Goal: Task Accomplishment & Management: Manage account settings

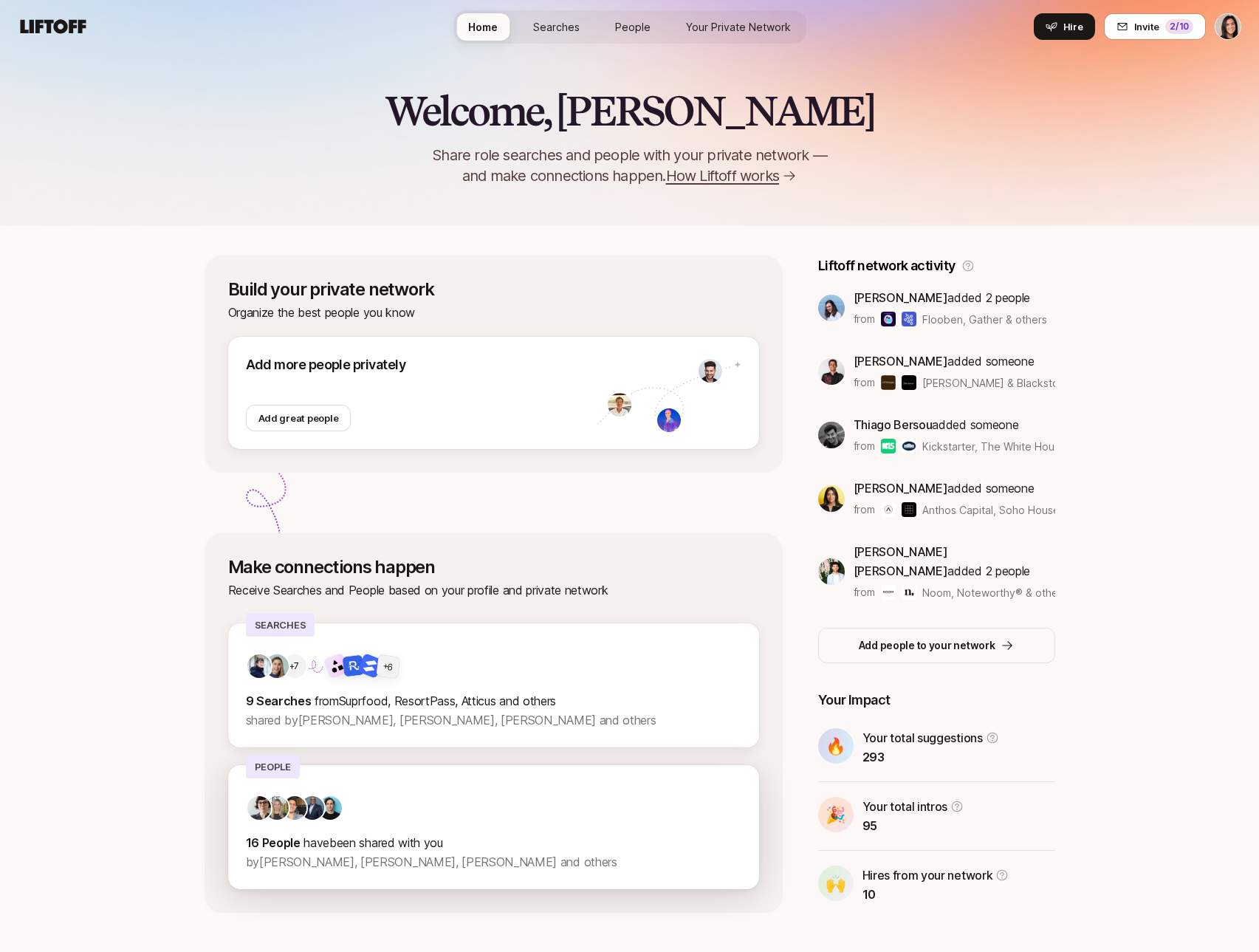
drag, startPoint x: 285, startPoint y: 843, endPoint x: 453, endPoint y: 845, distance: 168.0
click at [453, 845] on p "16 People have been shared with you" at bounding box center [494, 842] width 495 height 19
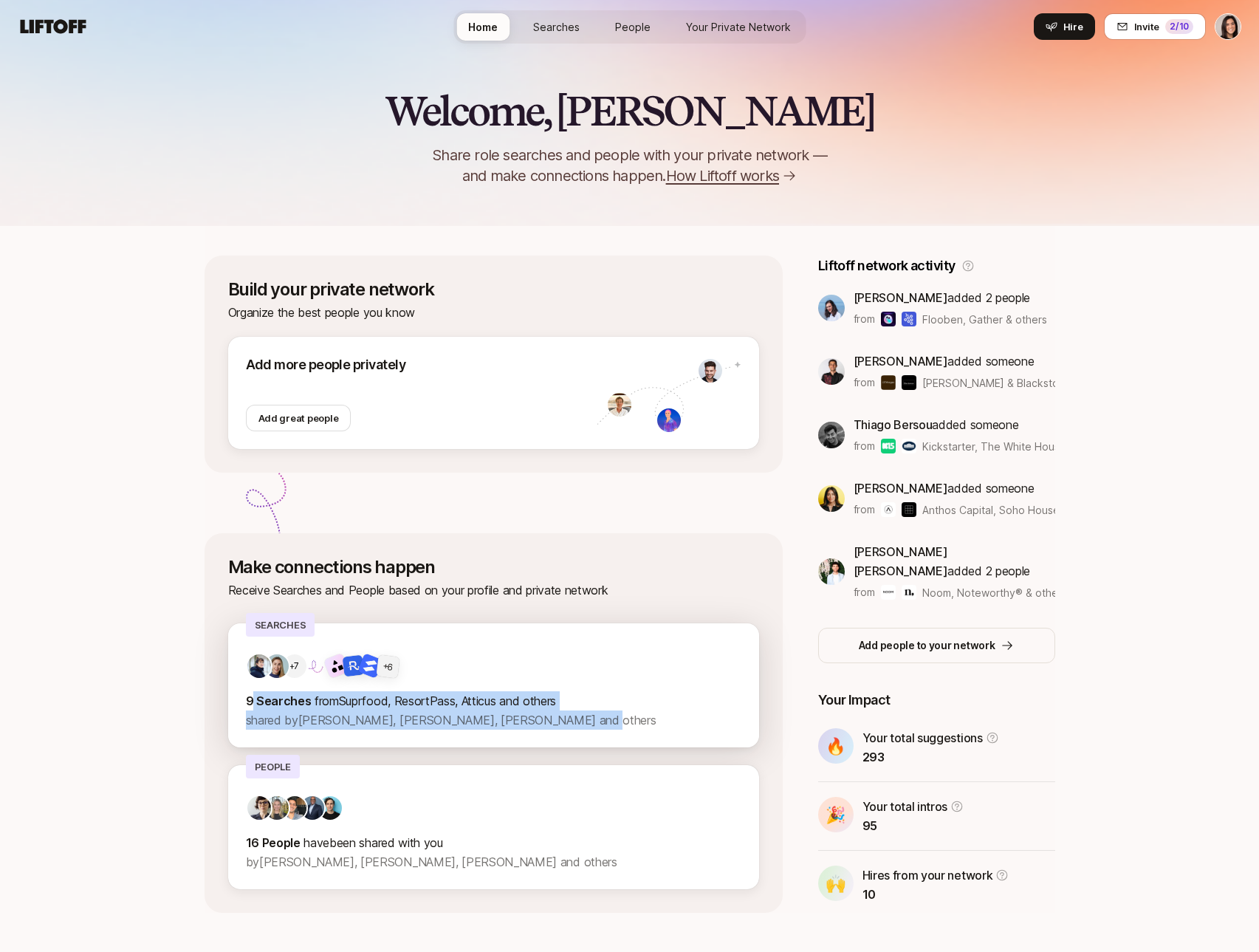
drag, startPoint x: 620, startPoint y: 721, endPoint x: 250, endPoint y: 702, distance: 370.5
click at [250, 702] on div "9 Searches from Suprfood, ResortPass, Atticus and others shared by Hayley Darde…" at bounding box center [494, 710] width 495 height 39
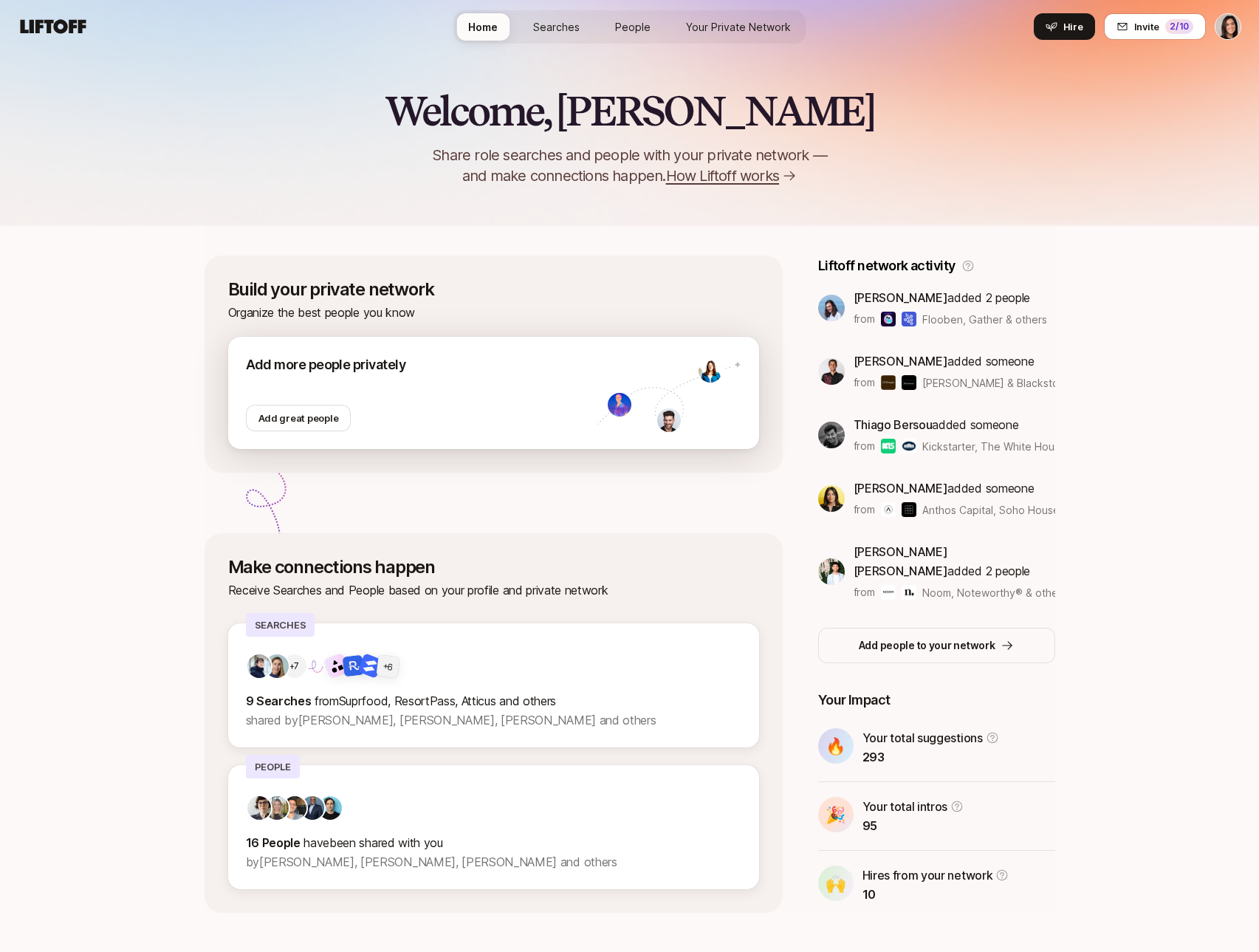
click at [612, 432] on div "Add more people privately Add great people" at bounding box center [493, 393] width 531 height 112
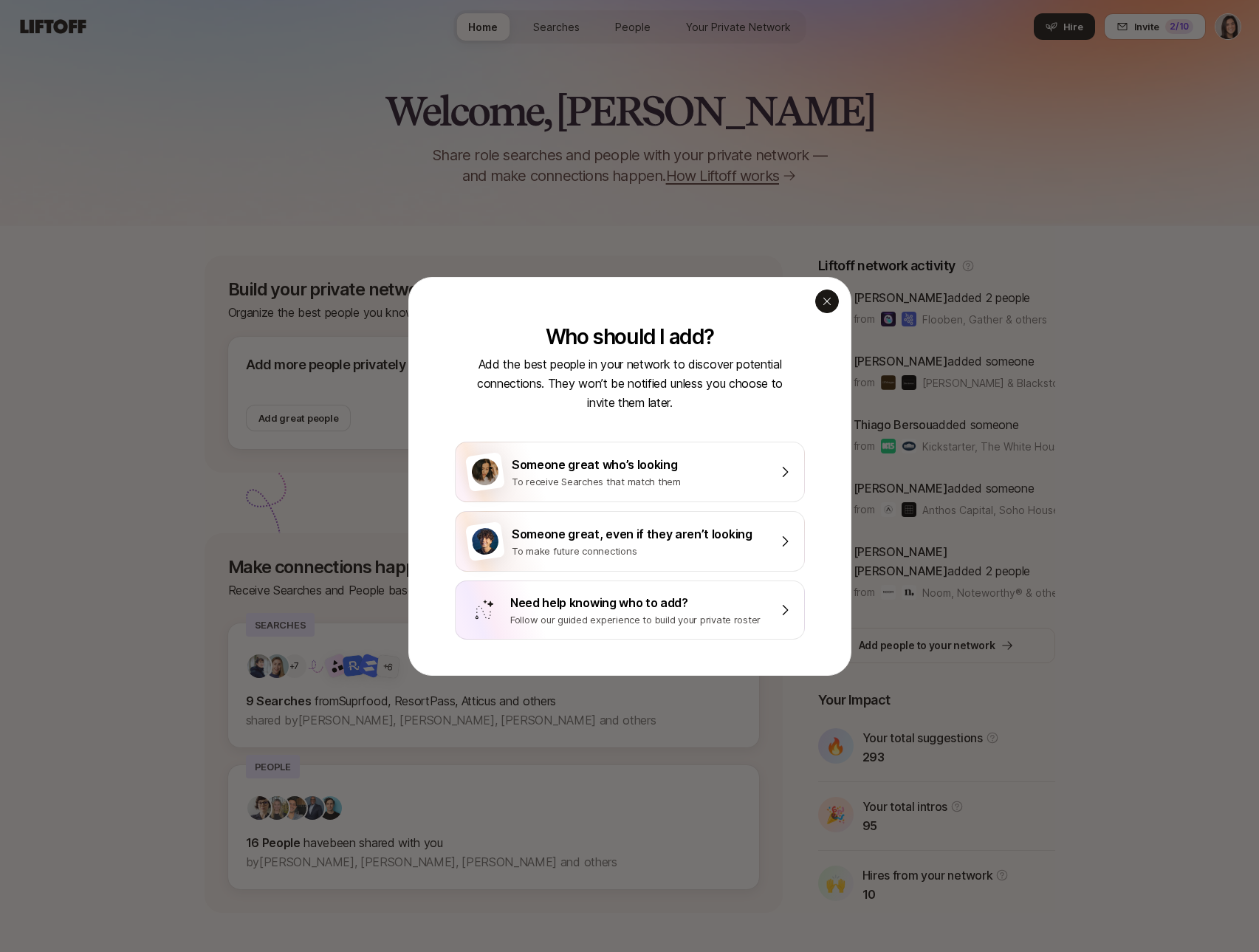
click at [831, 303] on icon "button" at bounding box center [828, 301] width 12 height 12
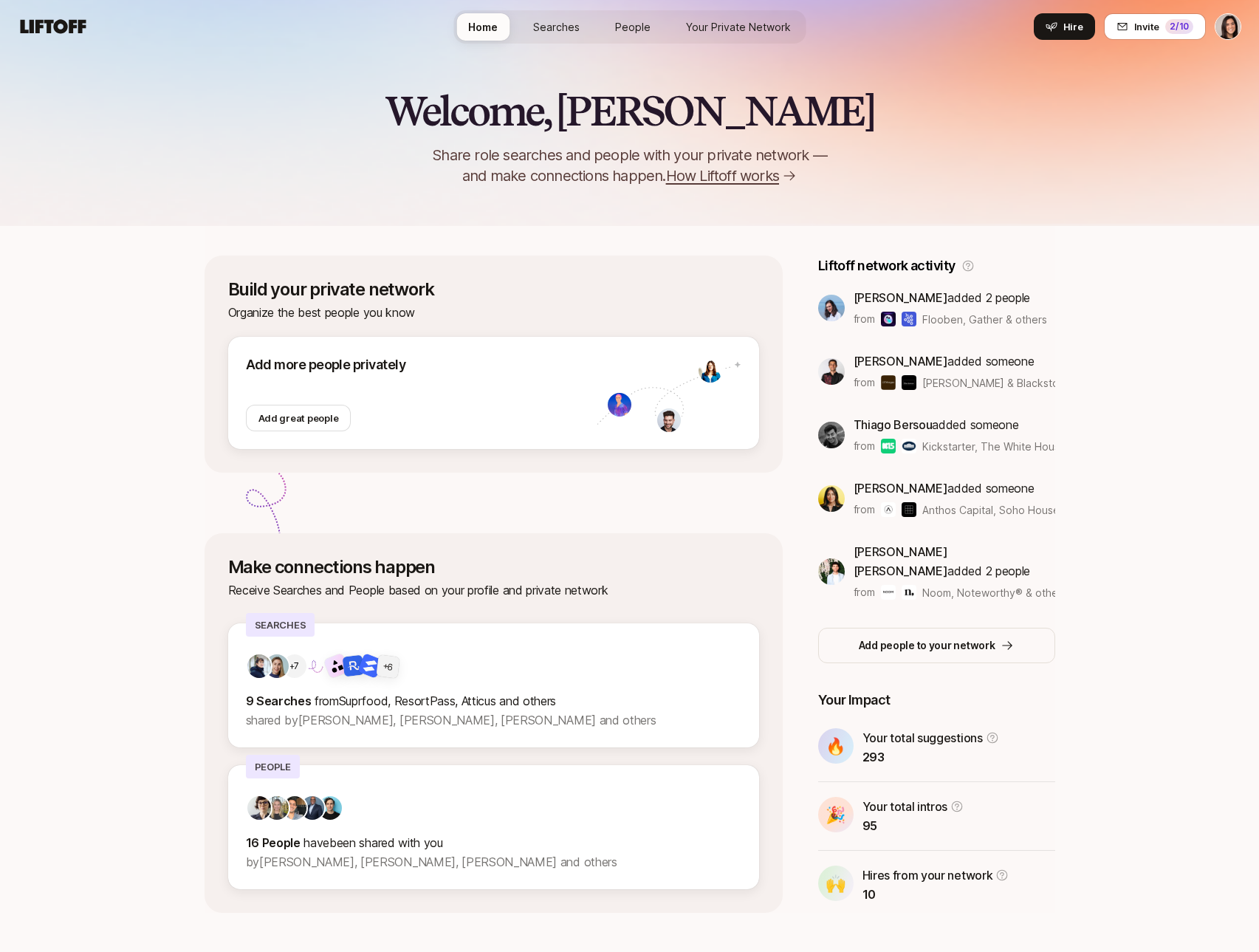
click at [777, 29] on span "Your Private Network" at bounding box center [739, 26] width 105 height 16
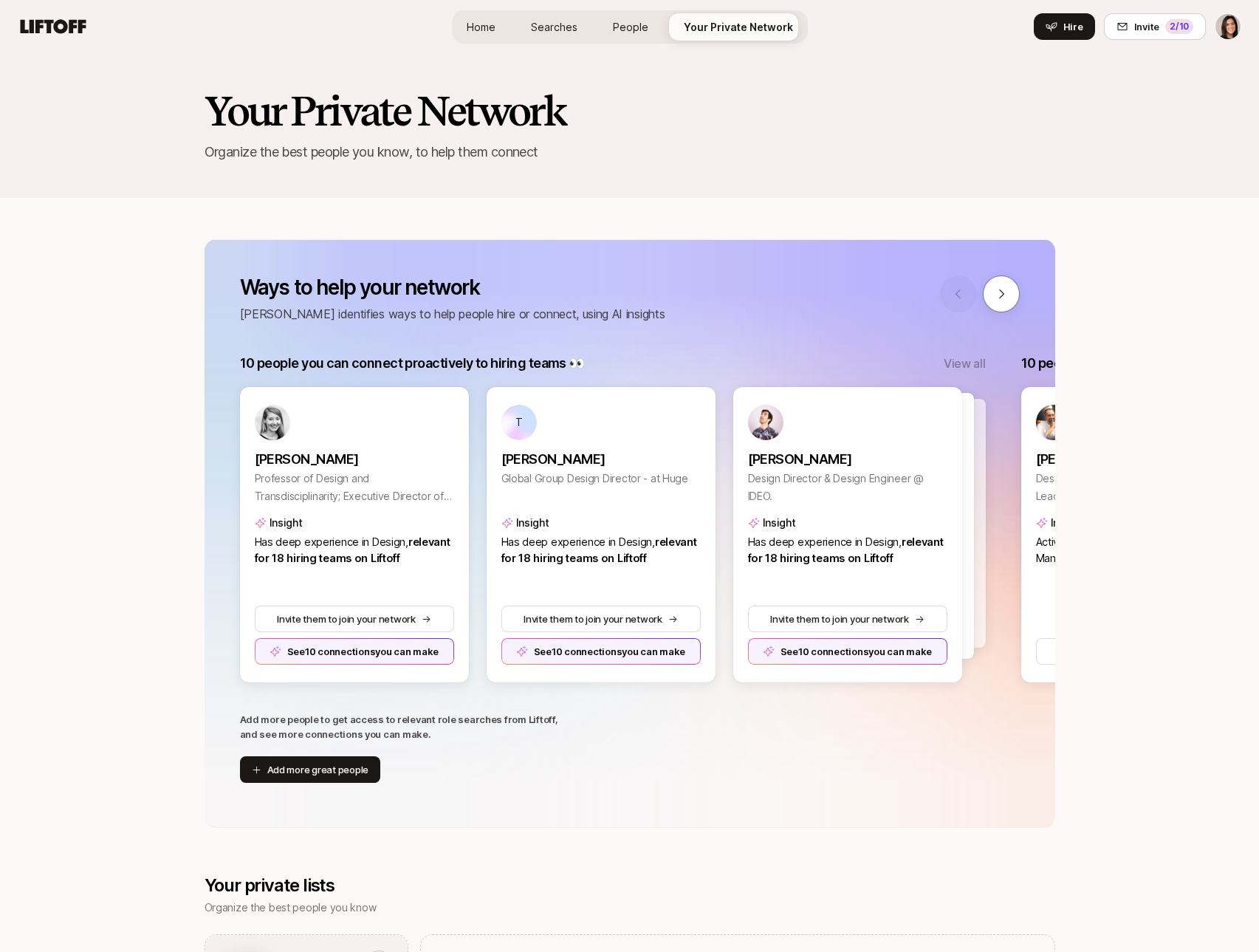
click at [486, 23] on span "Home" at bounding box center [481, 26] width 29 height 16
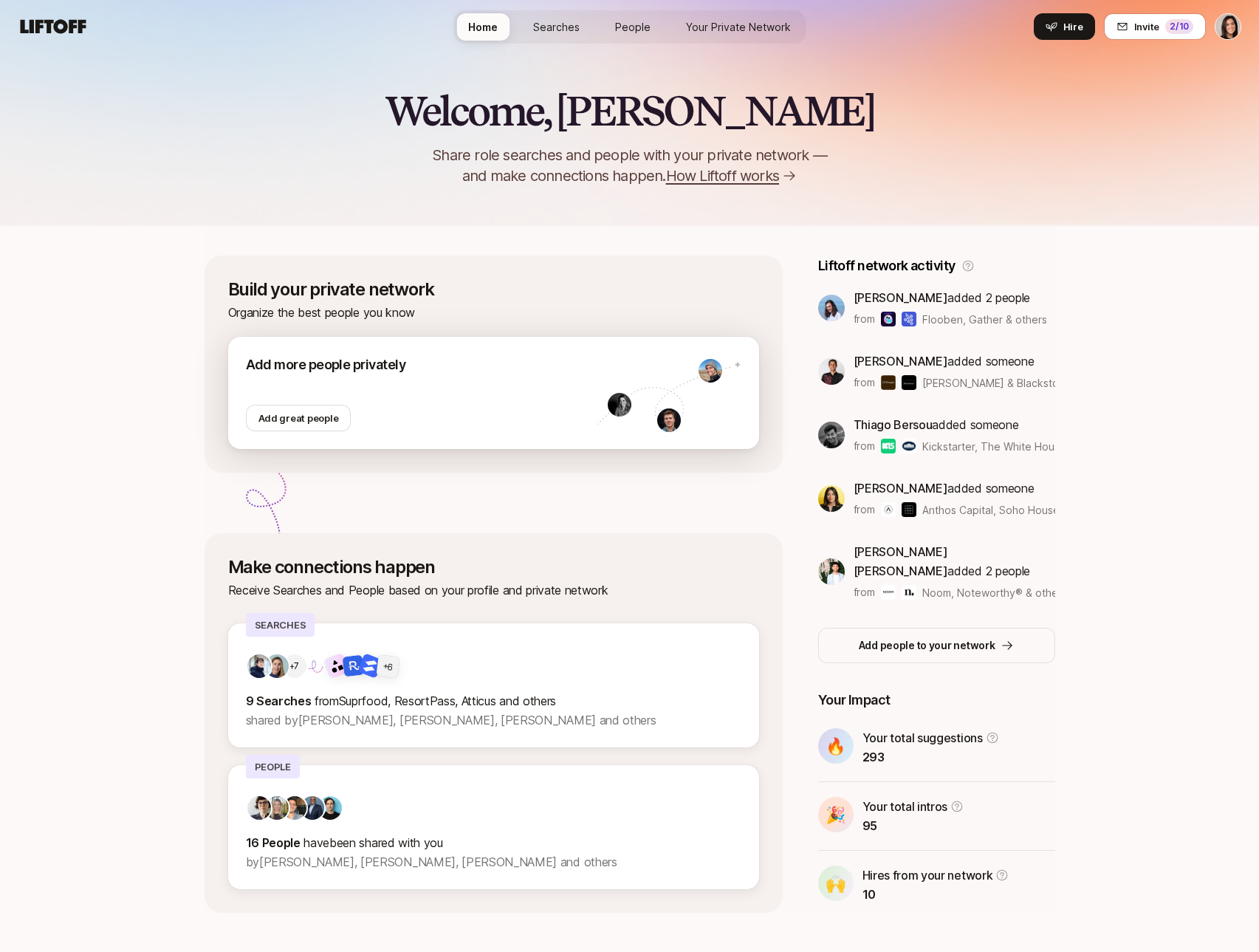
click at [614, 414] on icon at bounding box center [669, 393] width 145 height 64
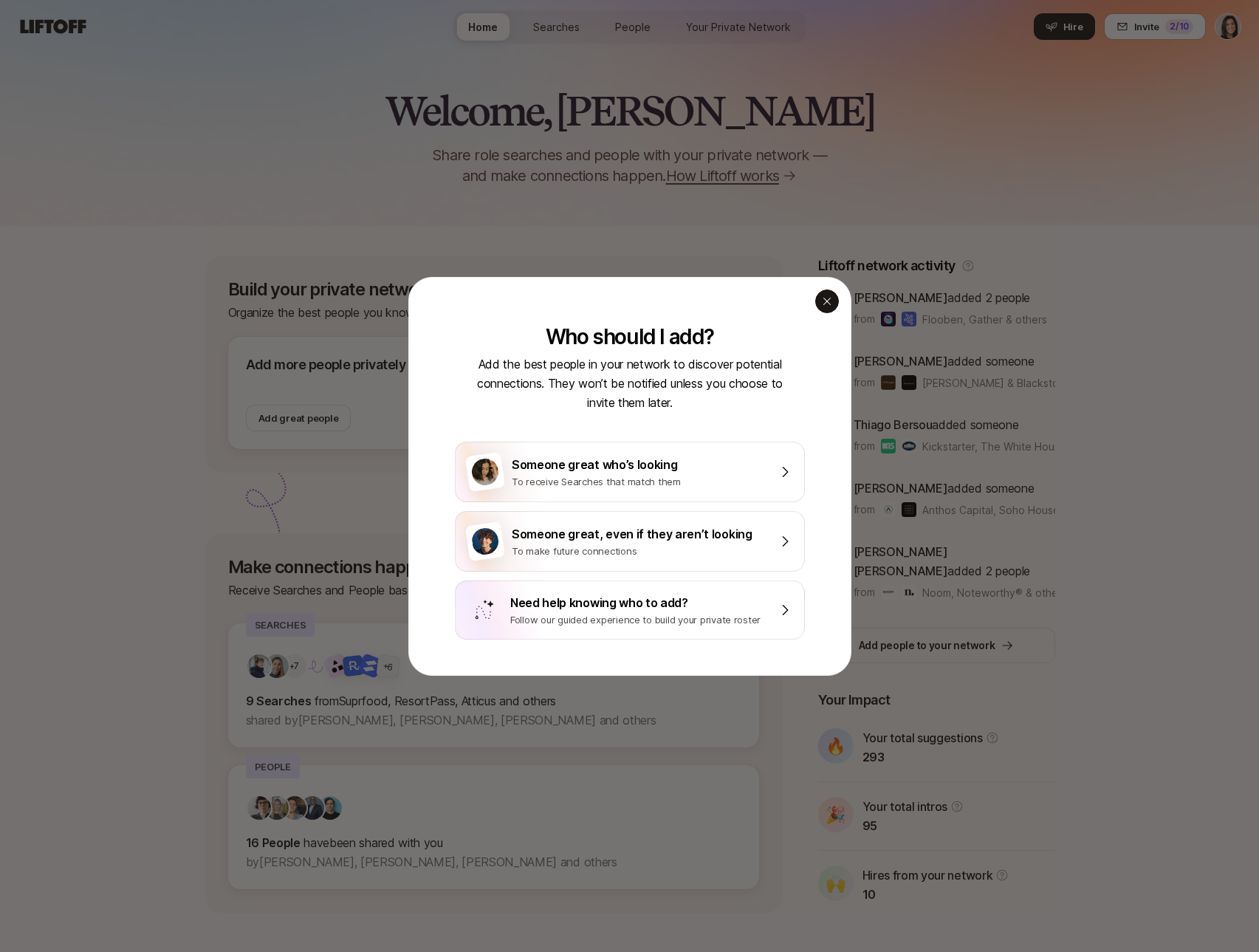
click at [819, 310] on div "button" at bounding box center [827, 300] width 23 height 23
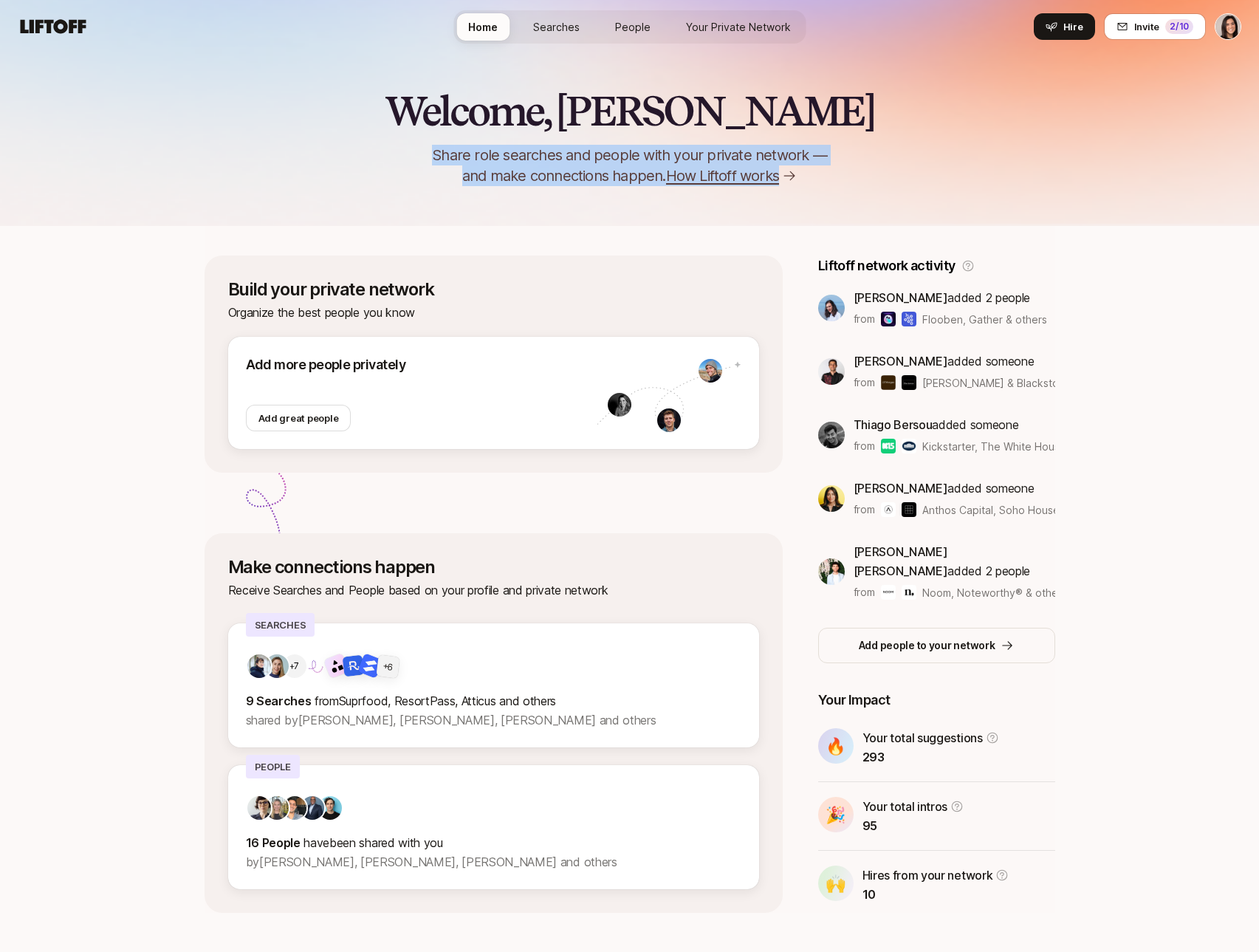
drag, startPoint x: 430, startPoint y: 160, endPoint x: 788, endPoint y: 184, distance: 358.8
click at [788, 184] on p "Share role searches and people with your private network — and make connections…" at bounding box center [630, 165] width 443 height 42
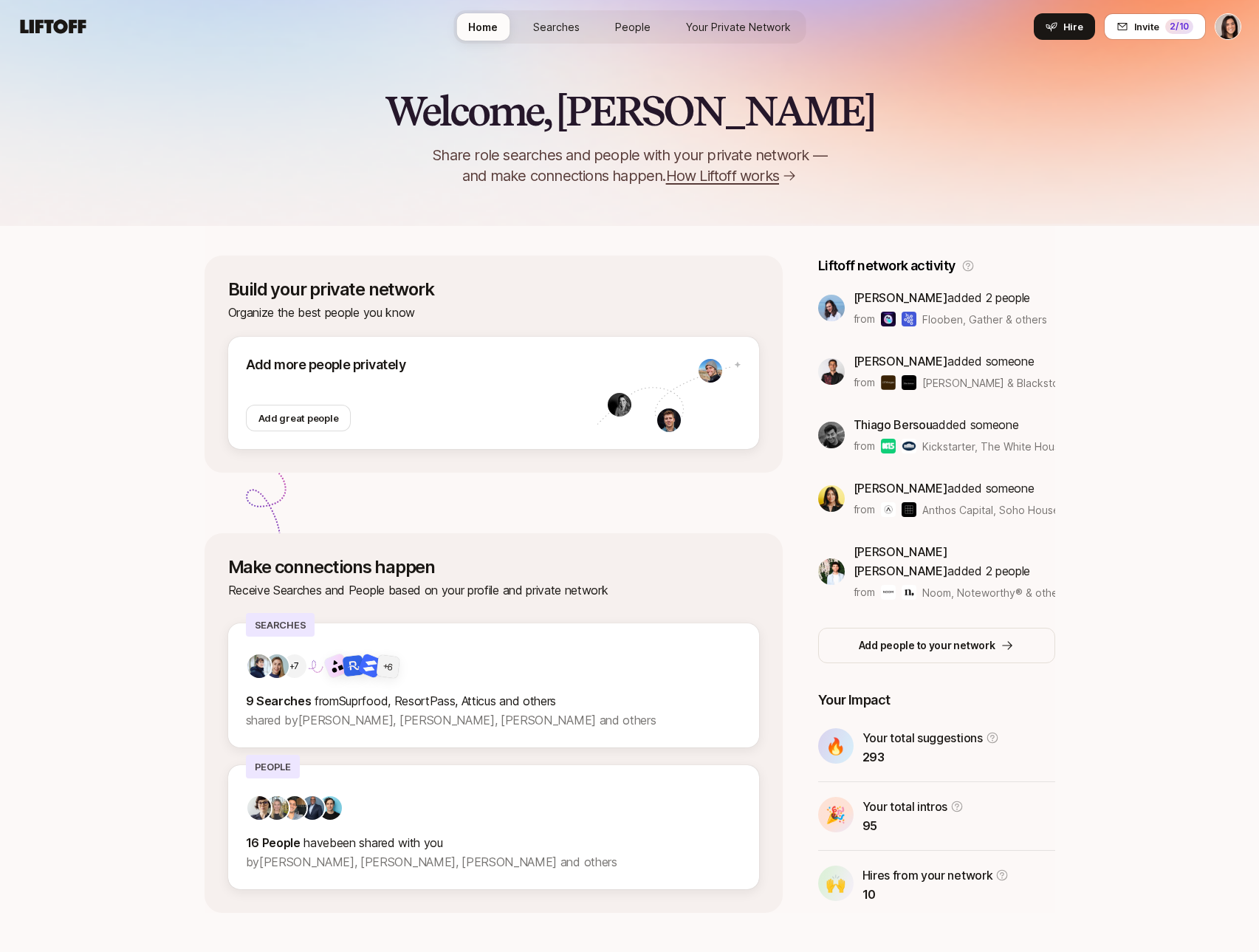
click at [667, 216] on div "Welcome, Eleanor 👋 Share role searches and people with your private network — a…" at bounding box center [629, 112] width 1259 height 227
click at [731, 183] on span "How Liftoff works" at bounding box center [723, 175] width 113 height 20
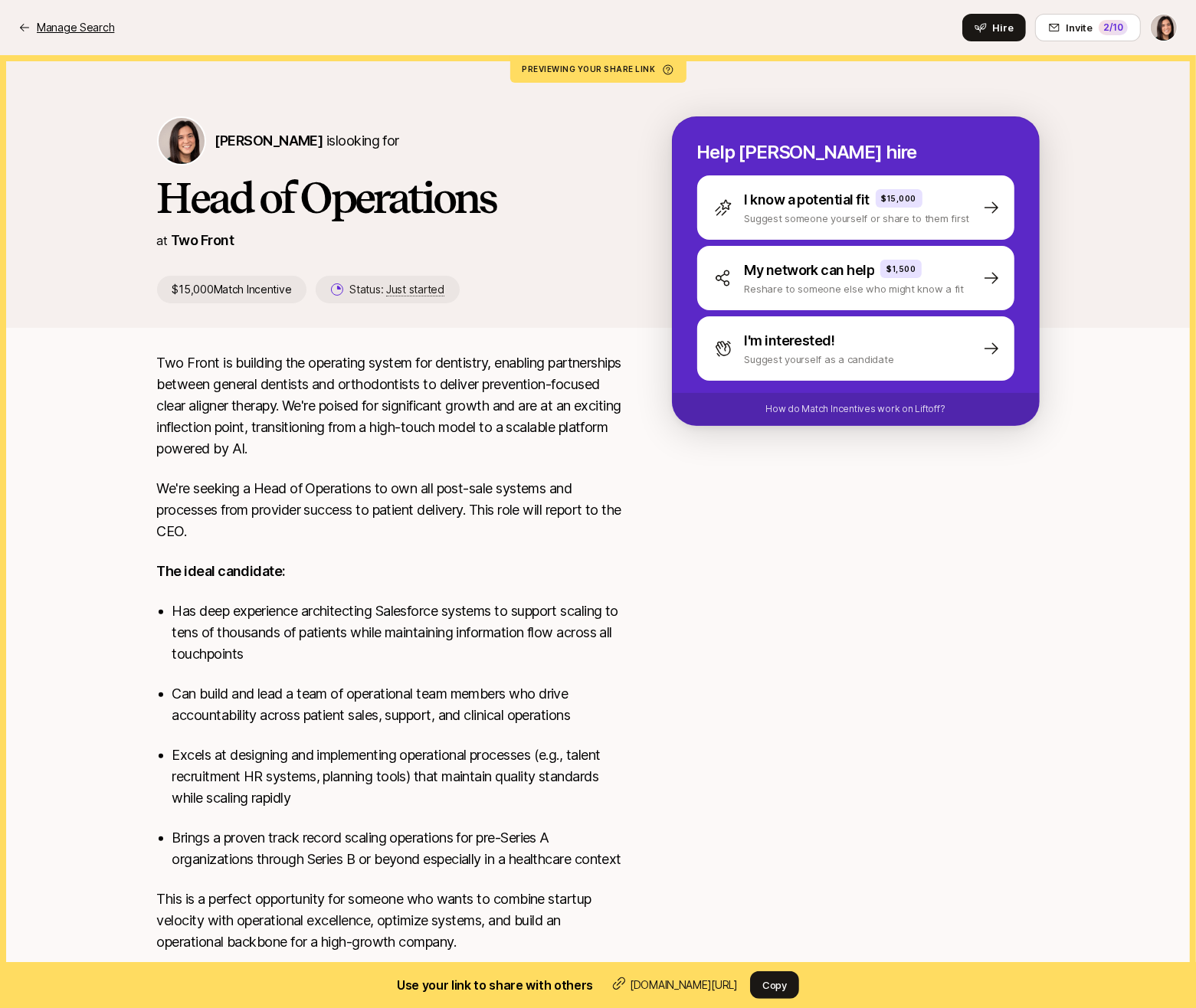
click at [84, 20] on p "Manage Search" at bounding box center [75, 27] width 78 height 18
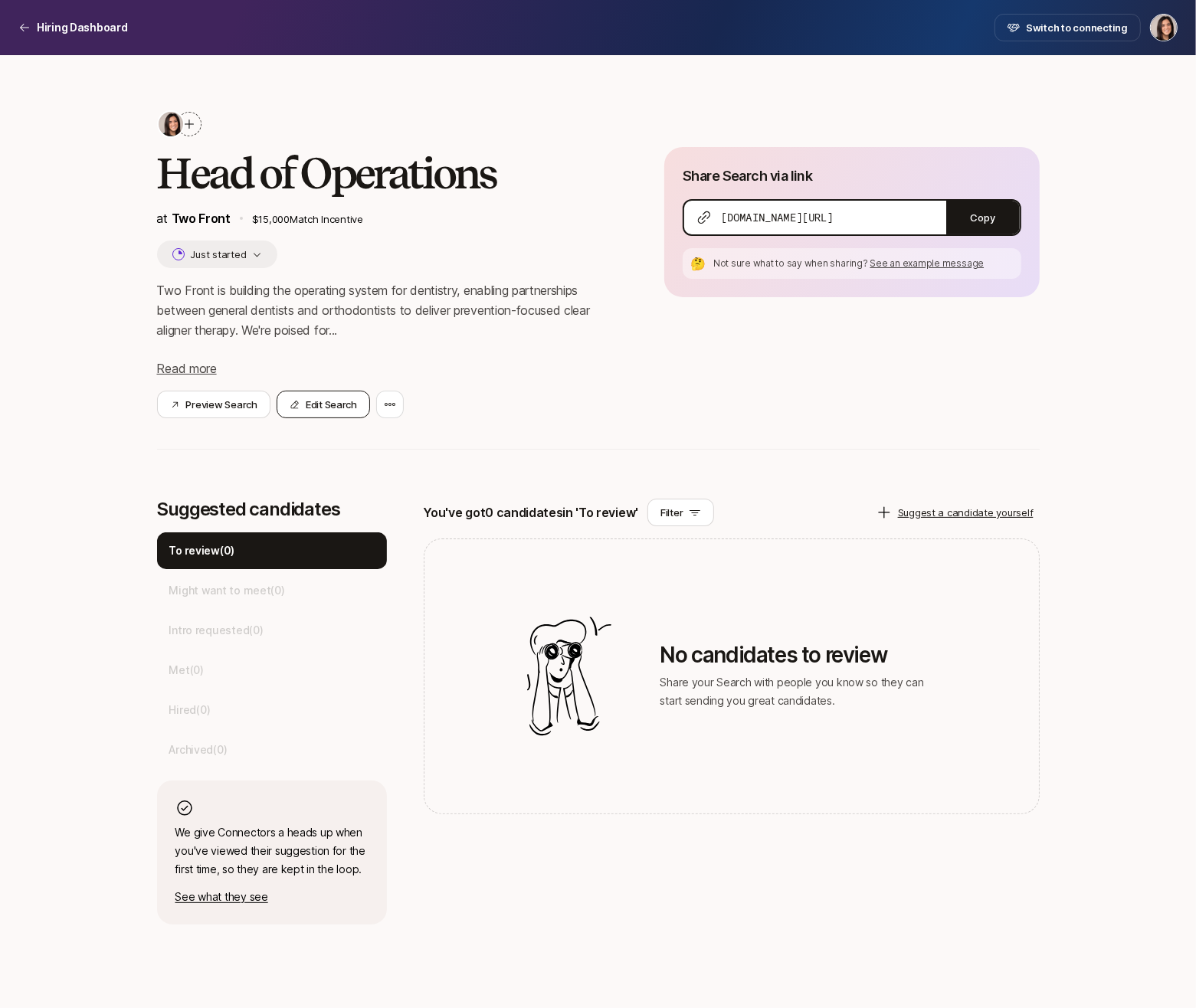
click at [331, 397] on button "Edit Search" at bounding box center [323, 404] width 93 height 27
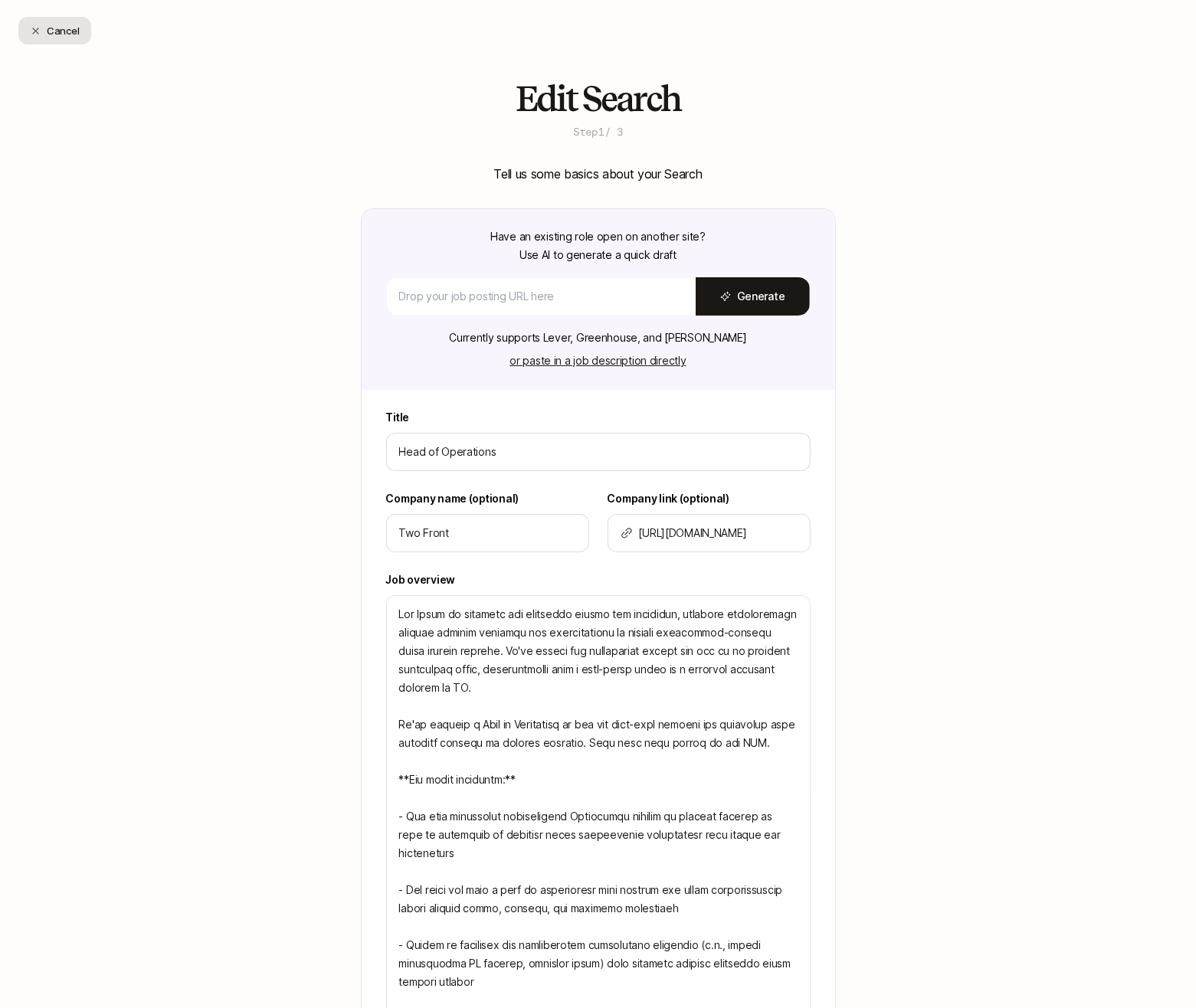
click at [56, 37] on button "Cancel" at bounding box center [54, 31] width 73 height 27
type textarea "x"
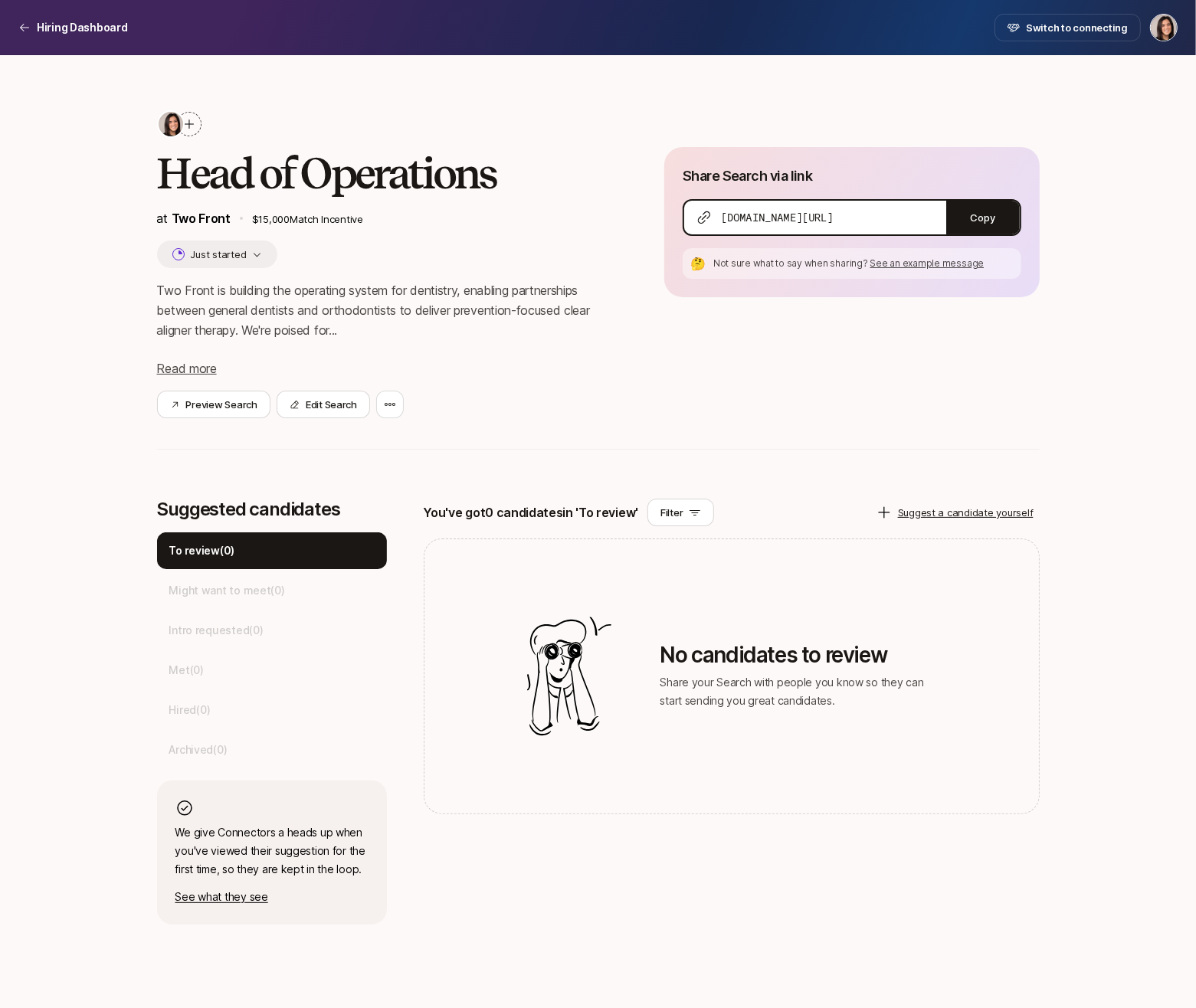
click at [187, 131] on div at bounding box center [189, 124] width 24 height 24
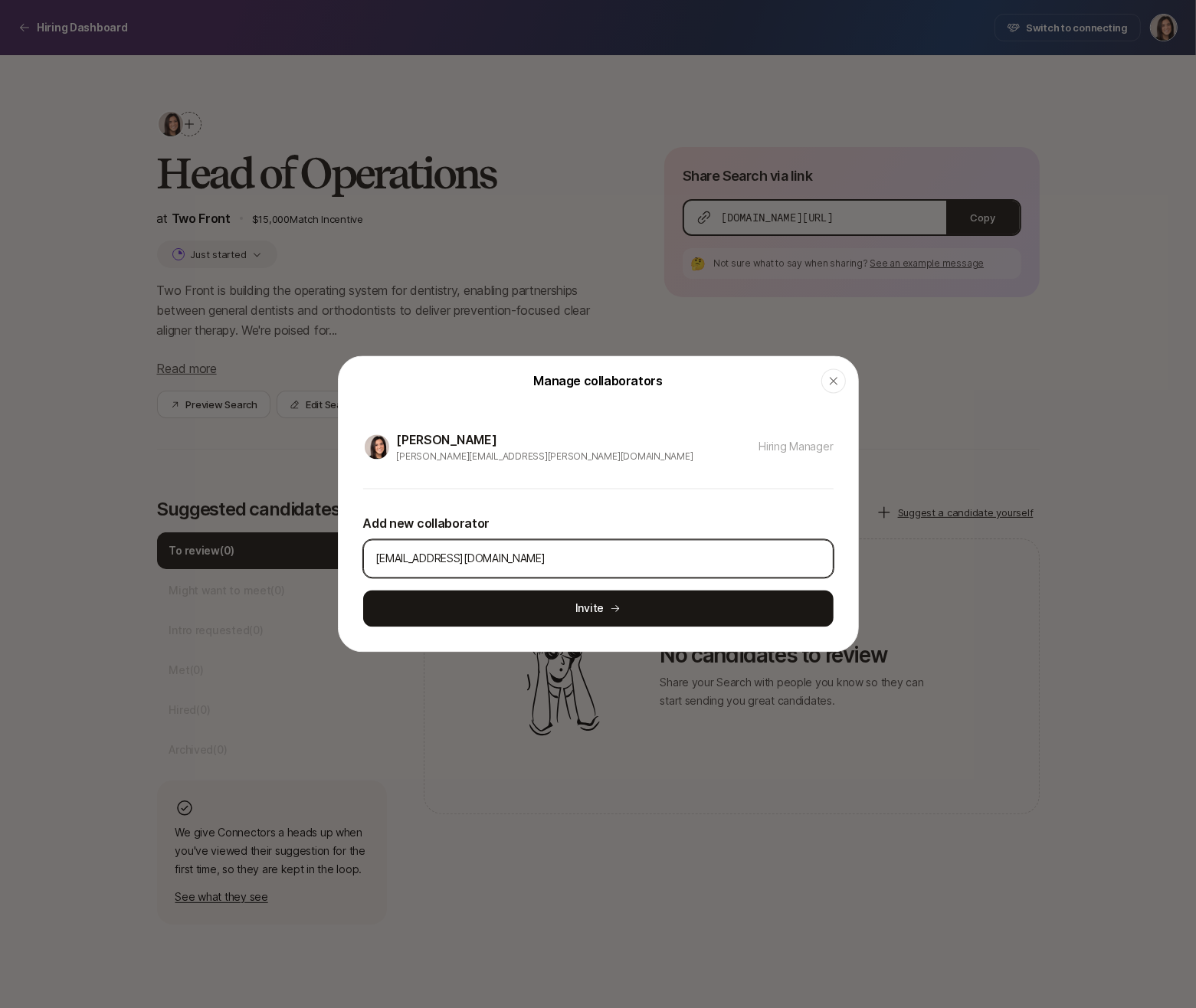
type input "avi@liftoff.xyz"
click at [450, 627] on div "Eleanor Morgan eleanor.morgan@gmail.com Hiring Manager Add new collaborator avi…" at bounding box center [598, 529] width 519 height 246
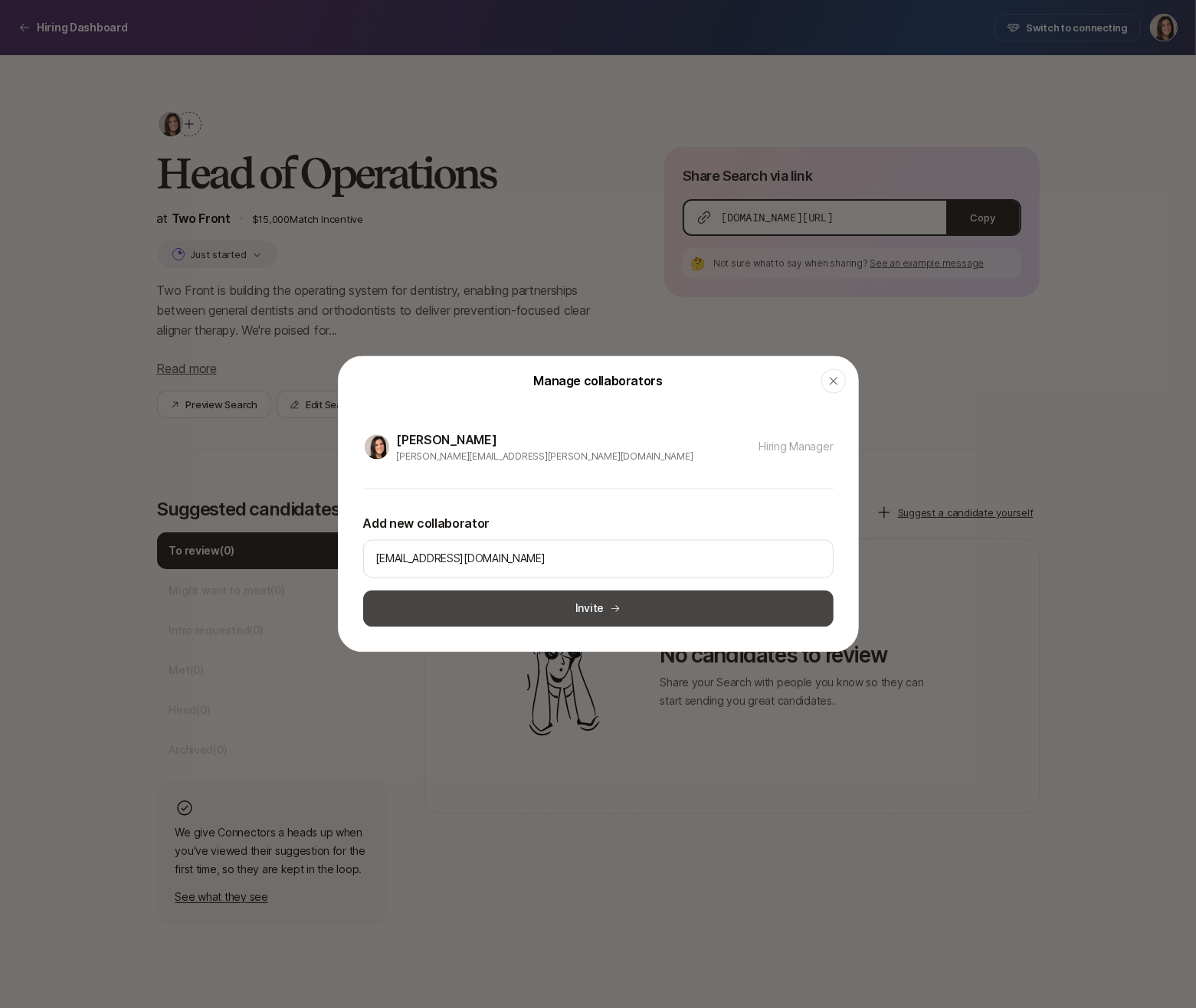
click at [450, 605] on button "Invite" at bounding box center [598, 609] width 470 height 37
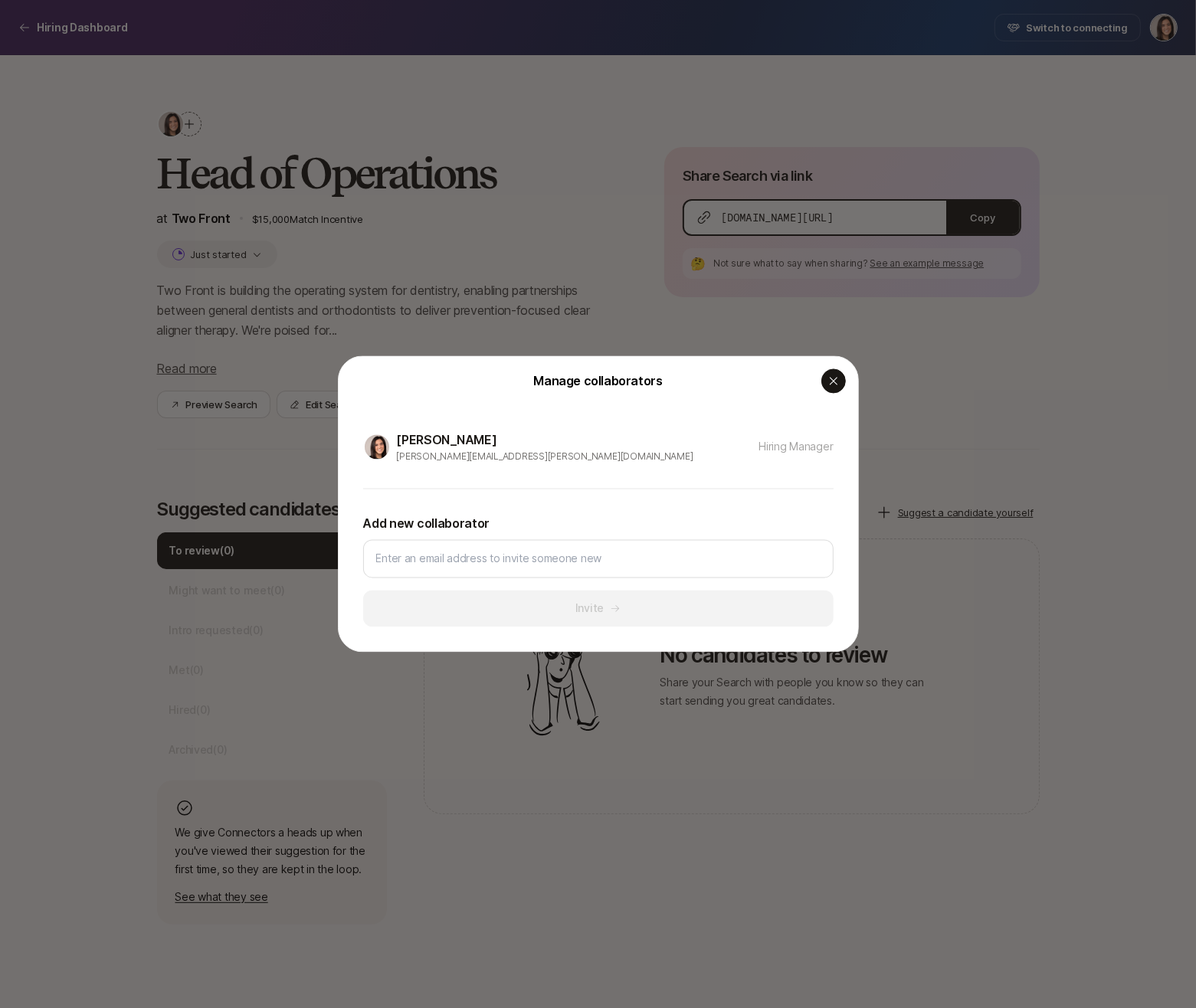
click at [829, 374] on div "button" at bounding box center [833, 381] width 24 height 24
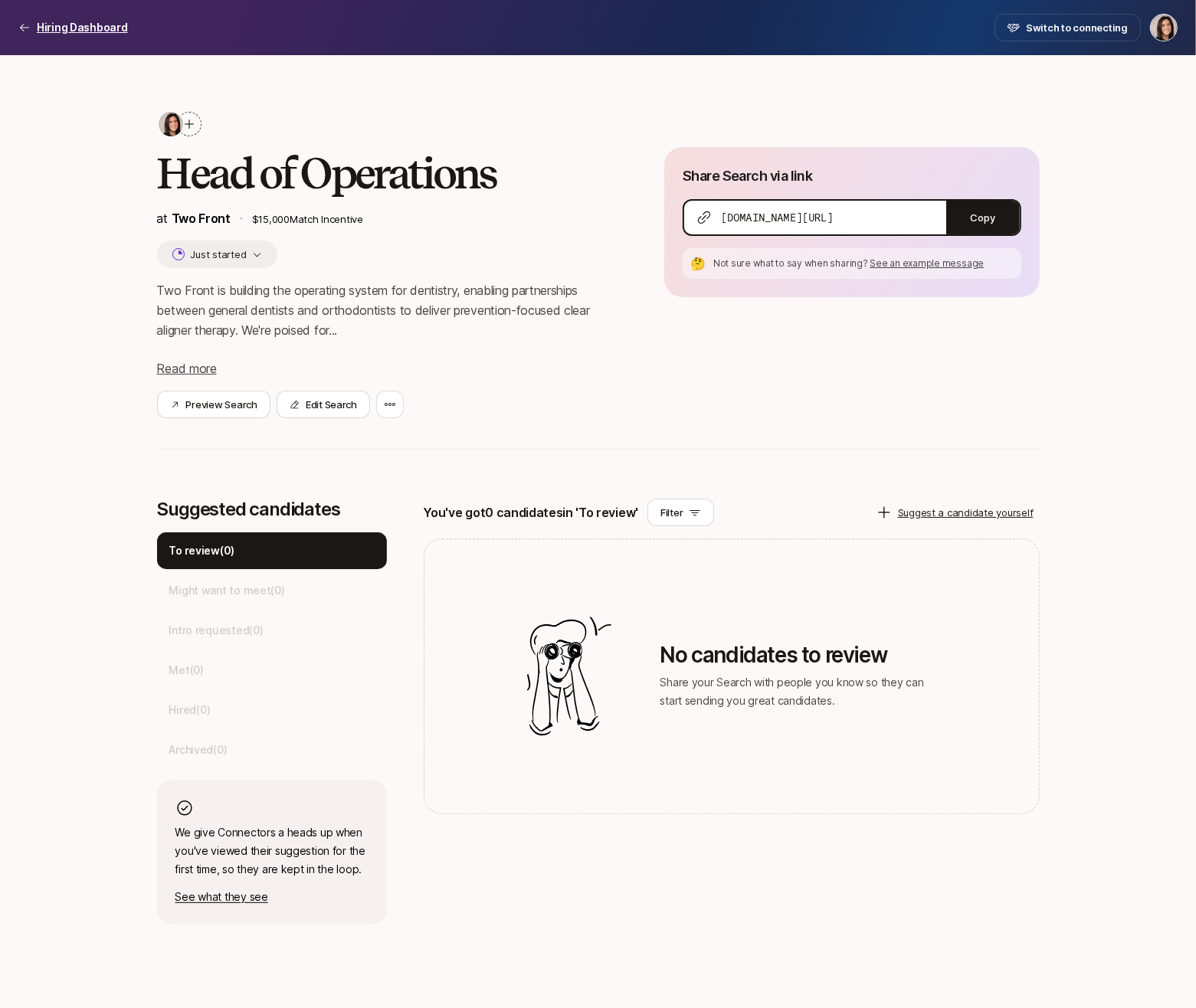
click at [82, 29] on p "Hiring Dashboard" at bounding box center [82, 27] width 91 height 18
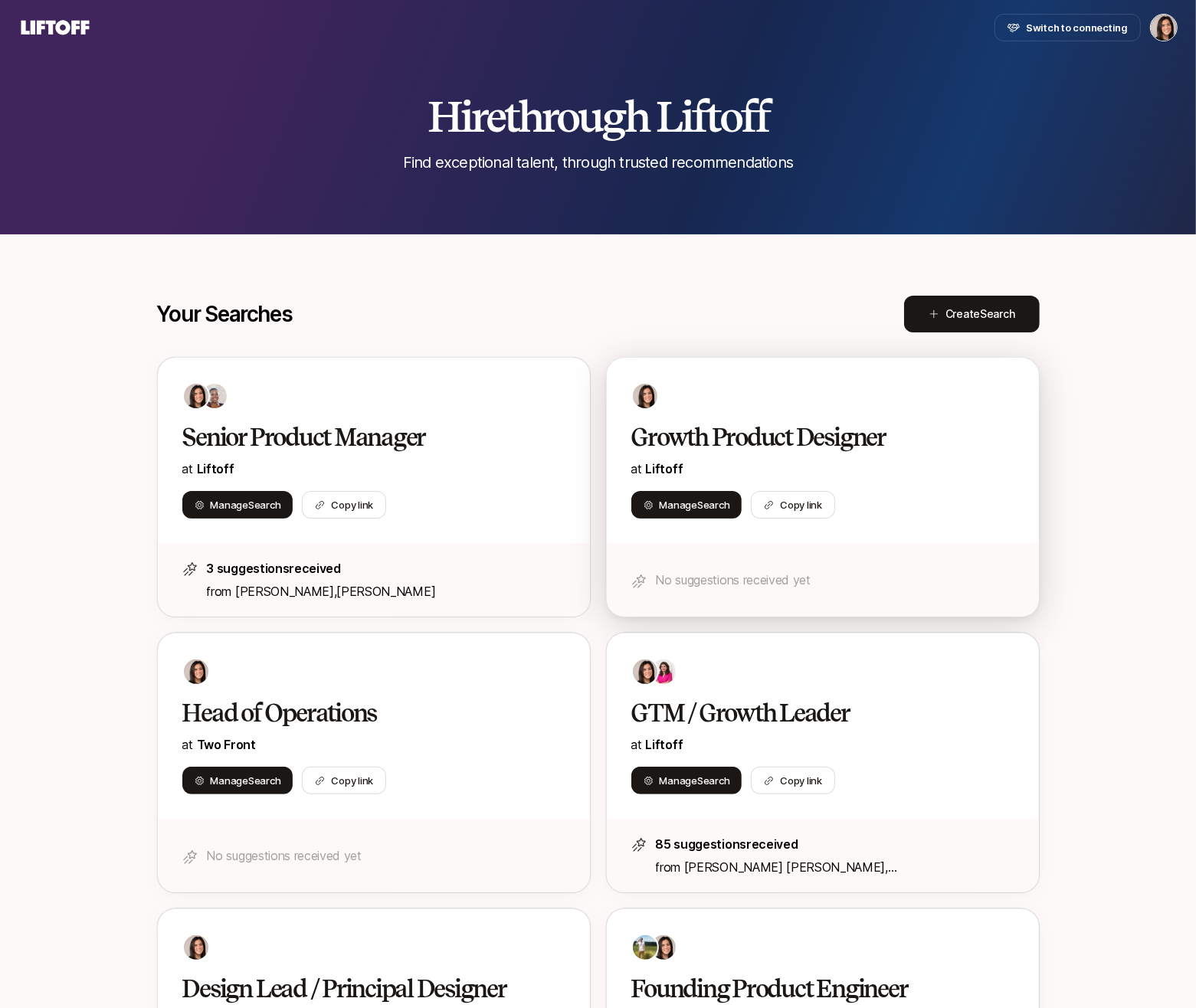
click at [765, 434] on h2 "Growth Product Designer" at bounding box center [807, 437] width 351 height 31
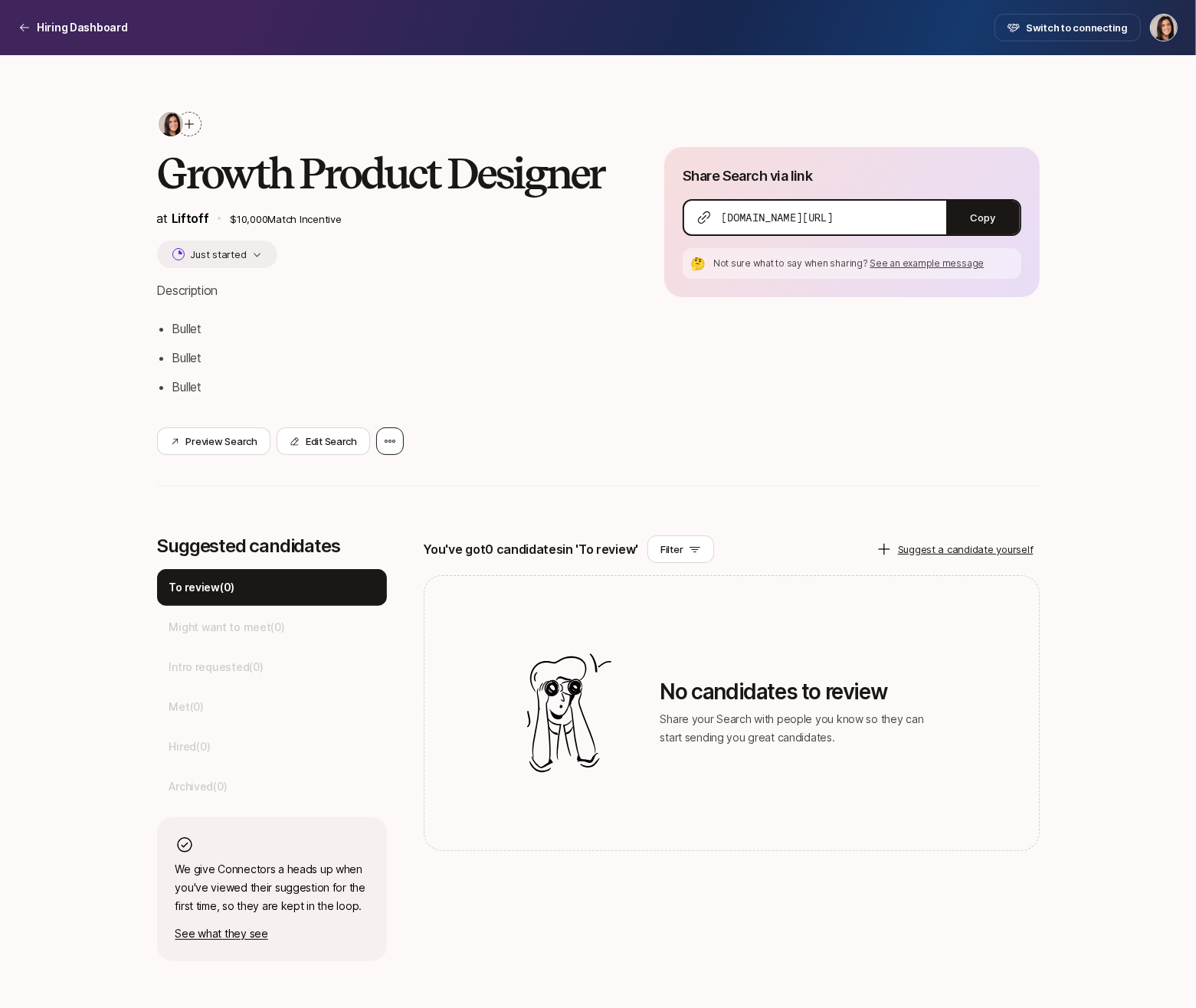
click at [376, 444] on div at bounding box center [389, 441] width 27 height 27
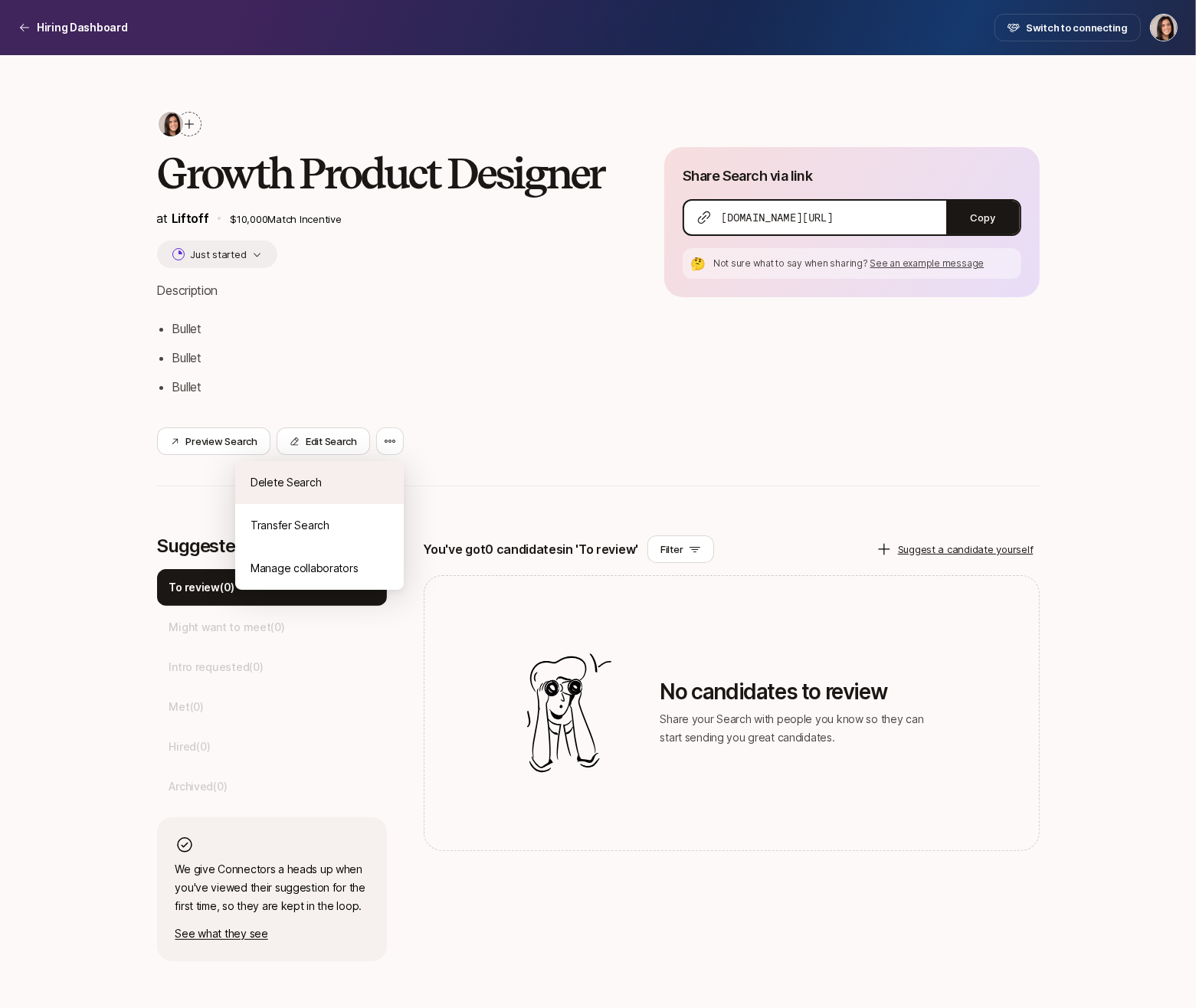
click at [374, 486] on div "Delete Search" at bounding box center [319, 482] width 168 height 43
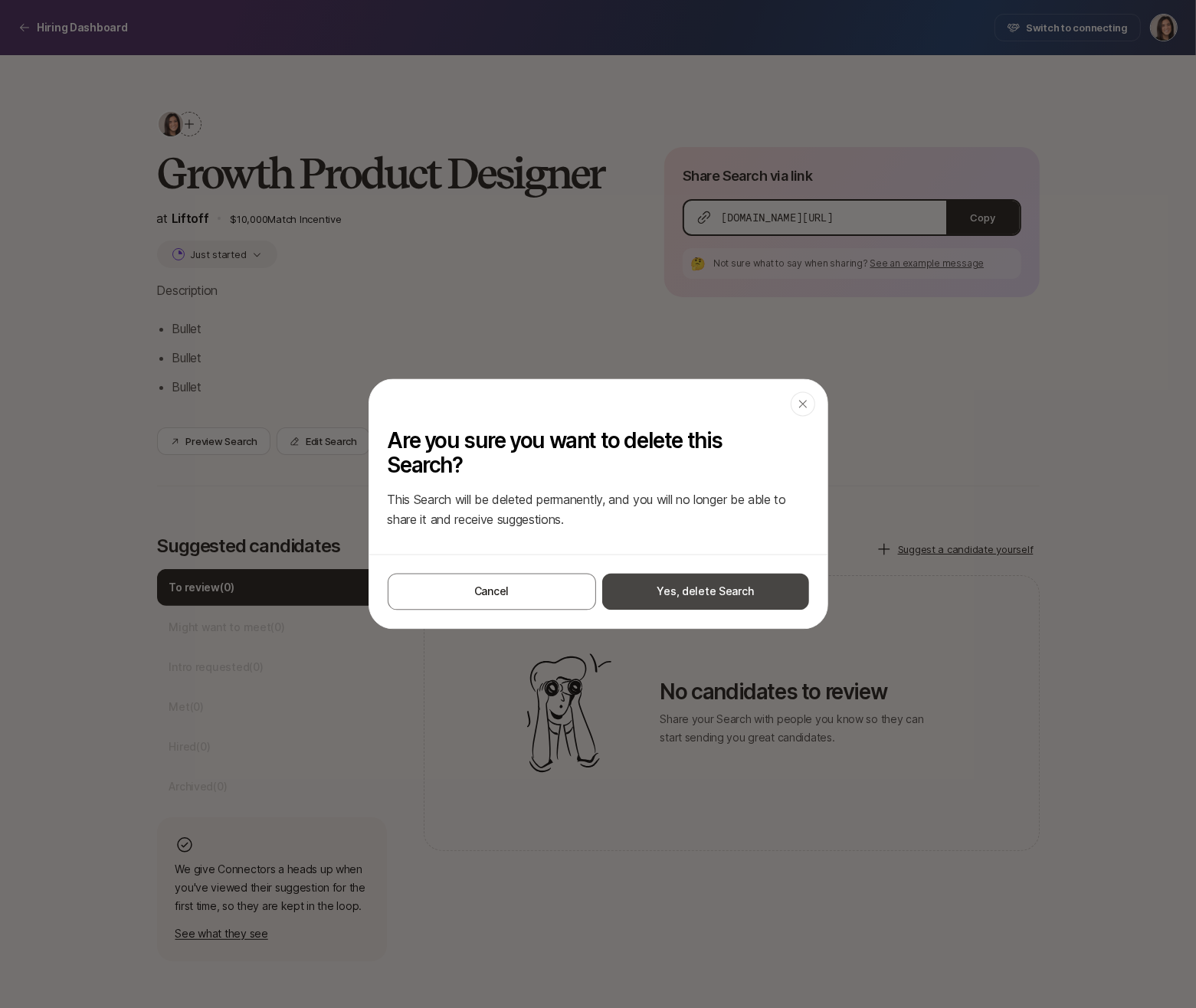
click at [677, 609] on button "Yes, delete Search" at bounding box center [706, 592] width 207 height 37
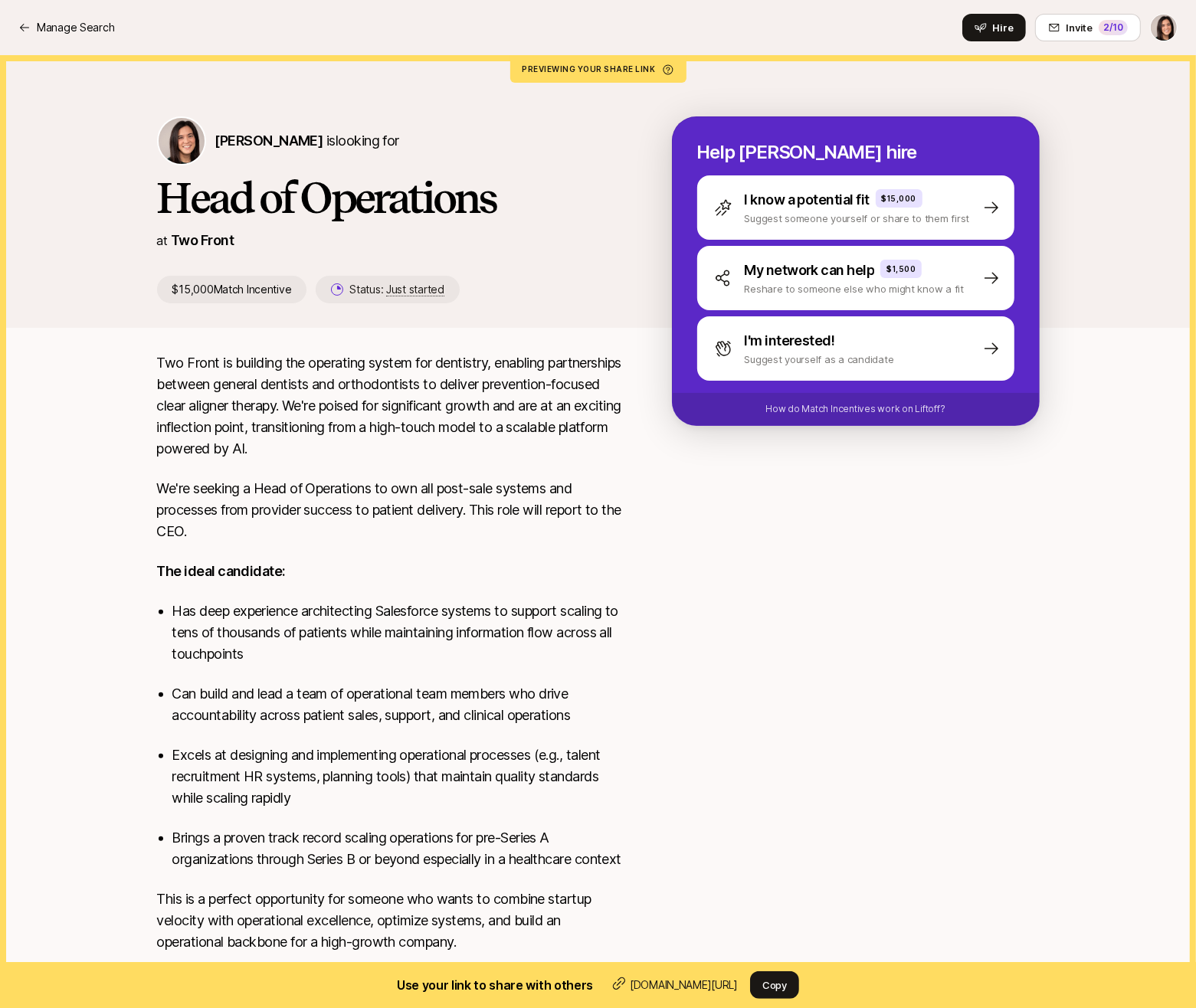
scroll to position [63, 0]
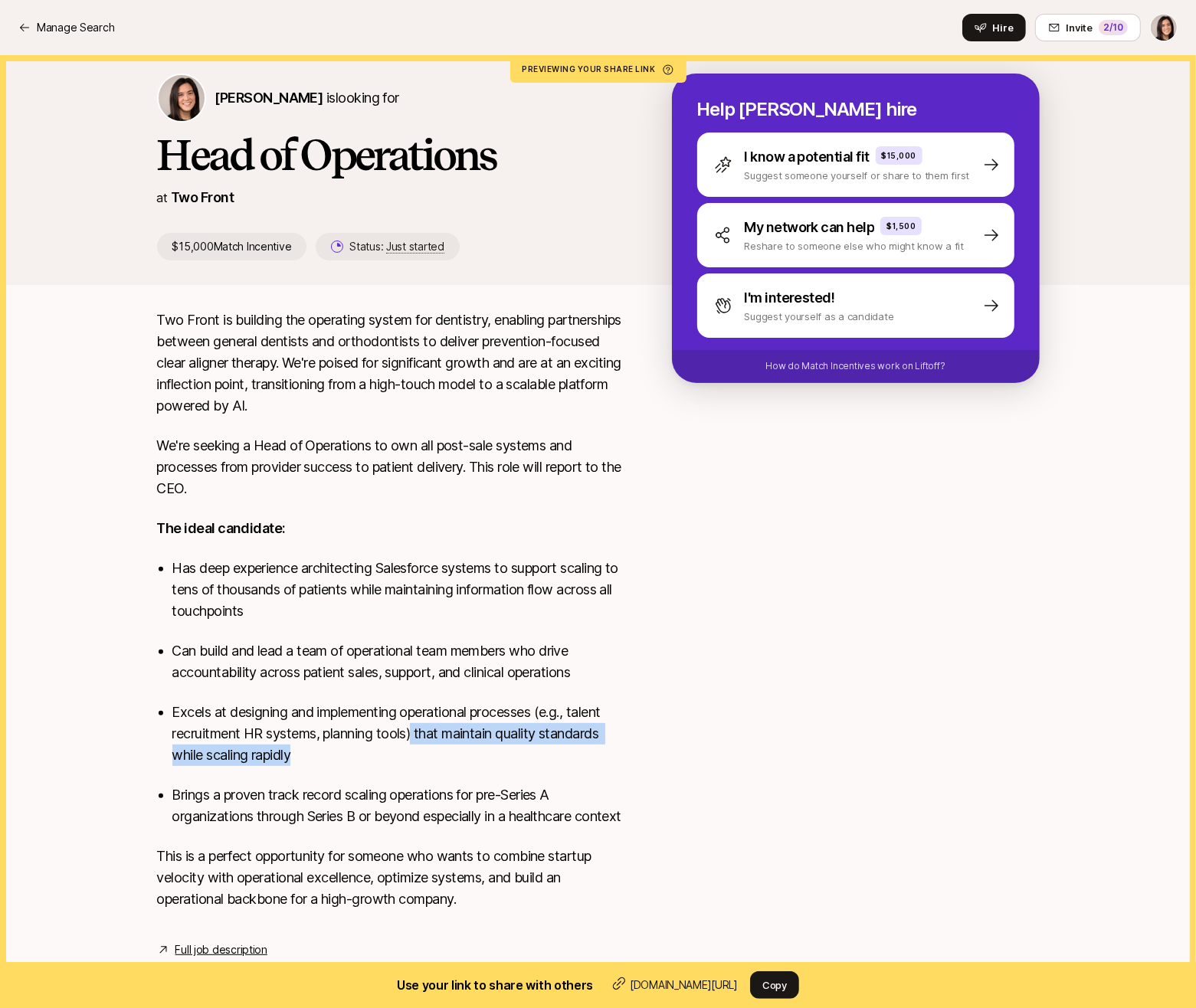
drag, startPoint x: 415, startPoint y: 714, endPoint x: 414, endPoint y: 744, distance: 30.0
click at [414, 744] on p "Excels at designing and implementing operational processes (e.g., talent recrui…" at bounding box center [397, 734] width 450 height 64
click at [372, 784] on p "Brings a proven track record scaling operations for pre-Series A organizations …" at bounding box center [397, 805] width 450 height 43
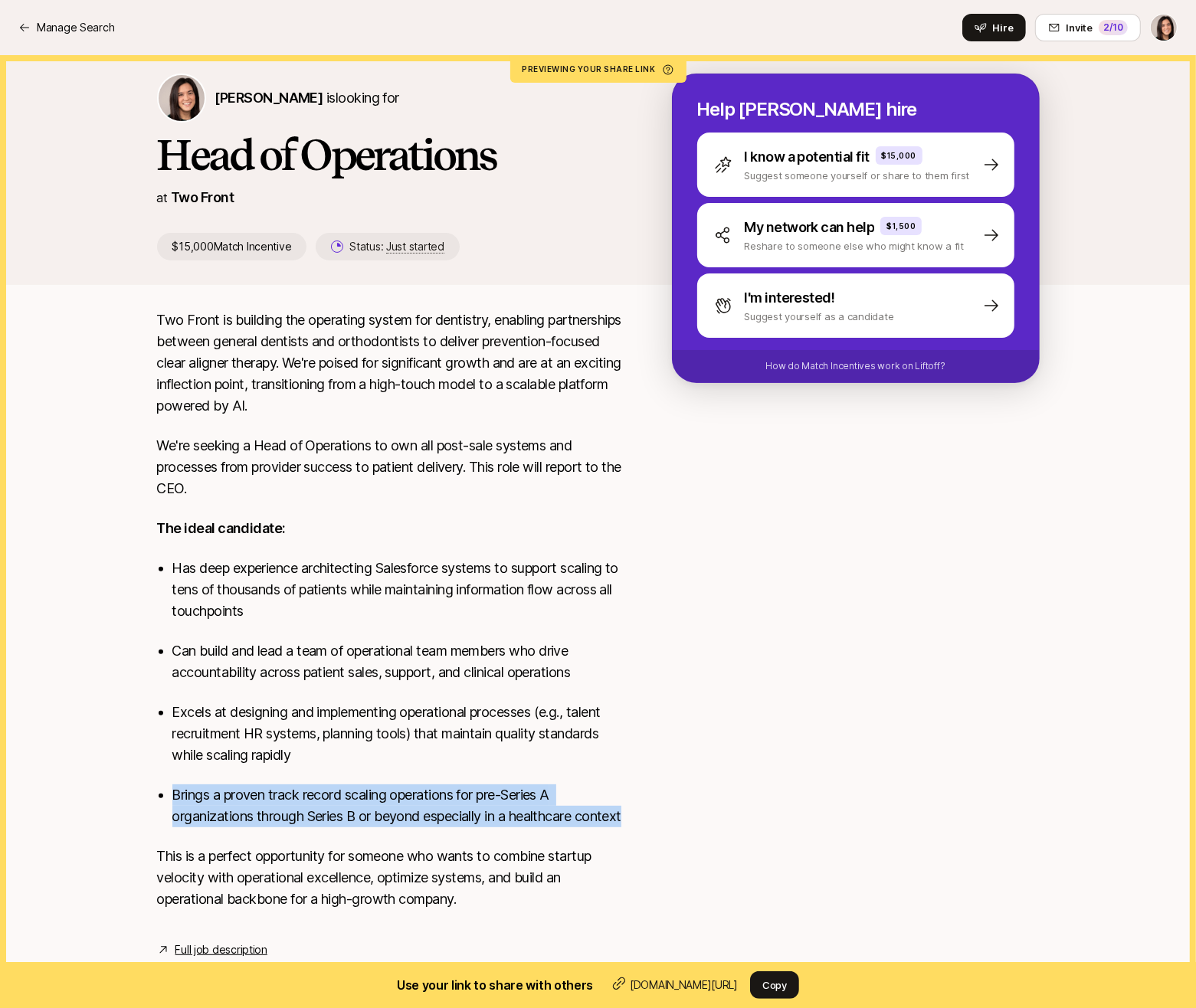
drag, startPoint x: 175, startPoint y: 769, endPoint x: 268, endPoint y: 811, distance: 102.0
click at [268, 811] on p "Brings a proven track record scaling operations for pre-Series A organizations …" at bounding box center [397, 805] width 450 height 43
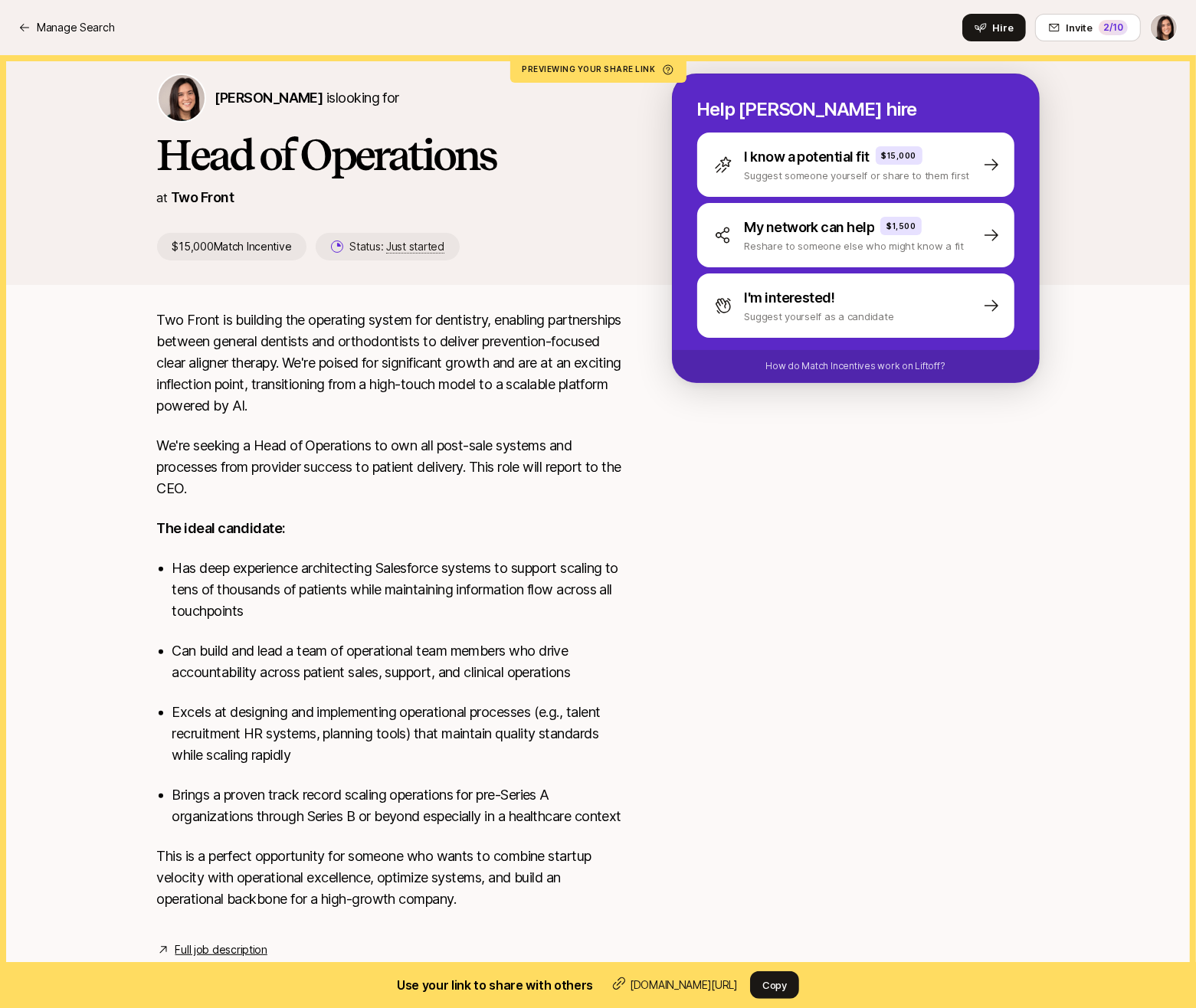
click at [782, 807] on div at bounding box center [855, 625] width 367 height 631
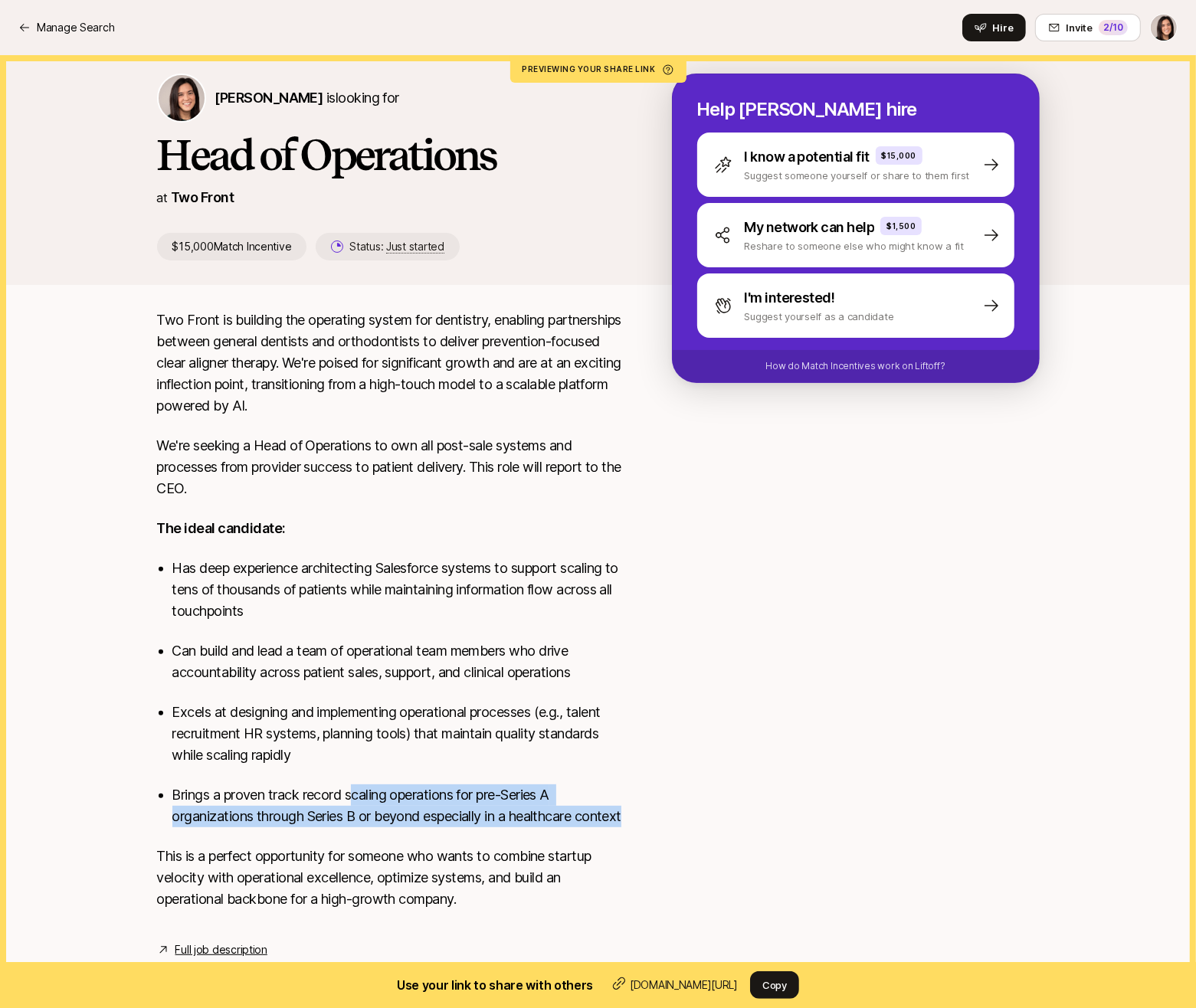
drag, startPoint x: 352, startPoint y: 772, endPoint x: 352, endPoint y: 815, distance: 43.0
click at [352, 815] on p "Brings a proven track record scaling operations for pre-Series A organizations …" at bounding box center [397, 805] width 450 height 43
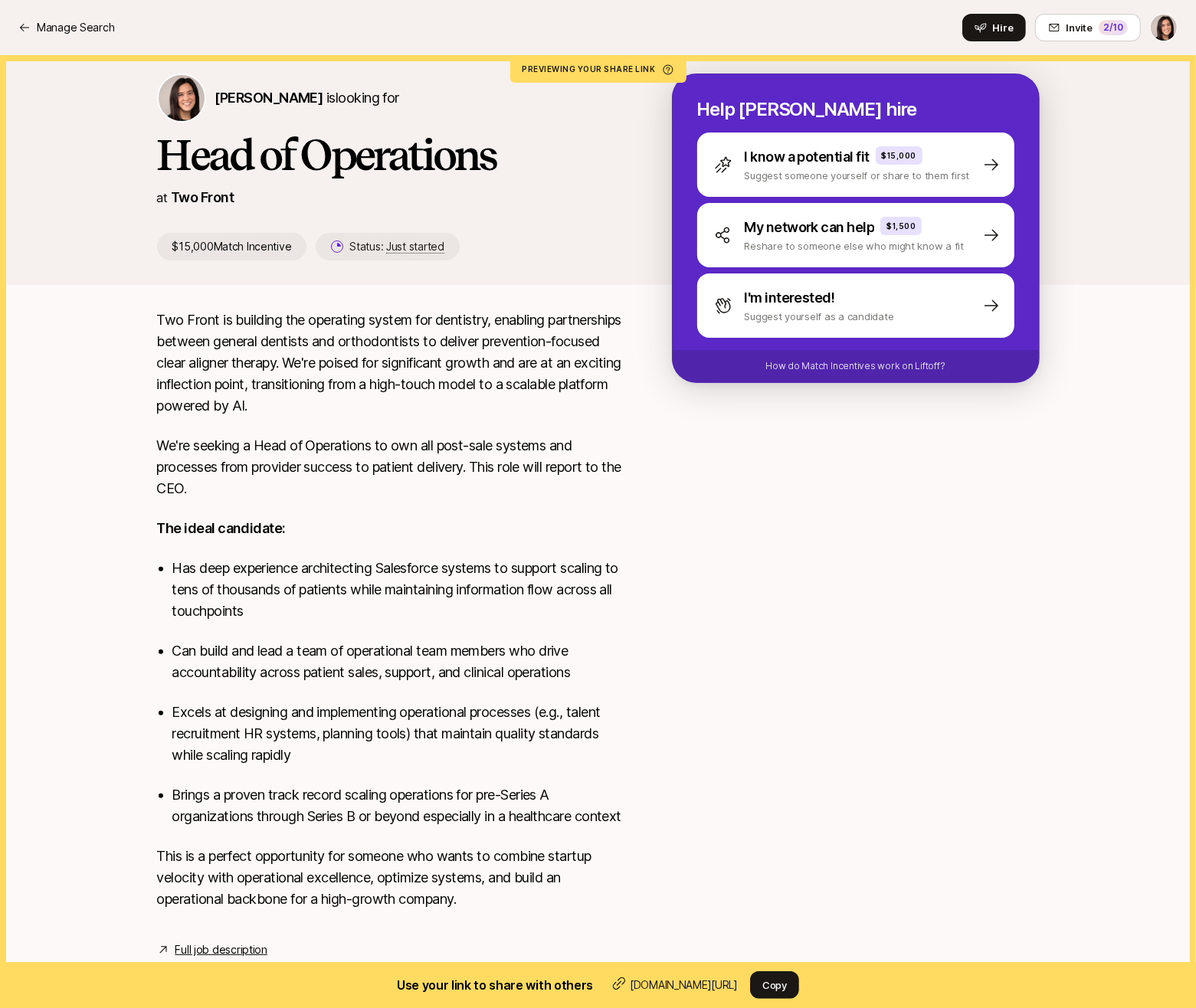
click at [404, 810] on p "Brings a proven track record scaling operations for pre-Series A organizations …" at bounding box center [397, 805] width 450 height 43
drag, startPoint x: 461, startPoint y: 811, endPoint x: 425, endPoint y: 800, distance: 37.6
click at [425, 800] on p "Brings a proven track record scaling operations for pre-Series A organizations …" at bounding box center [397, 805] width 450 height 43
copy p "especially in a healthcare context"
click at [463, 851] on p "This is a perfect opportunity for someone who wants to combine startup velocity…" at bounding box center [389, 878] width 466 height 64
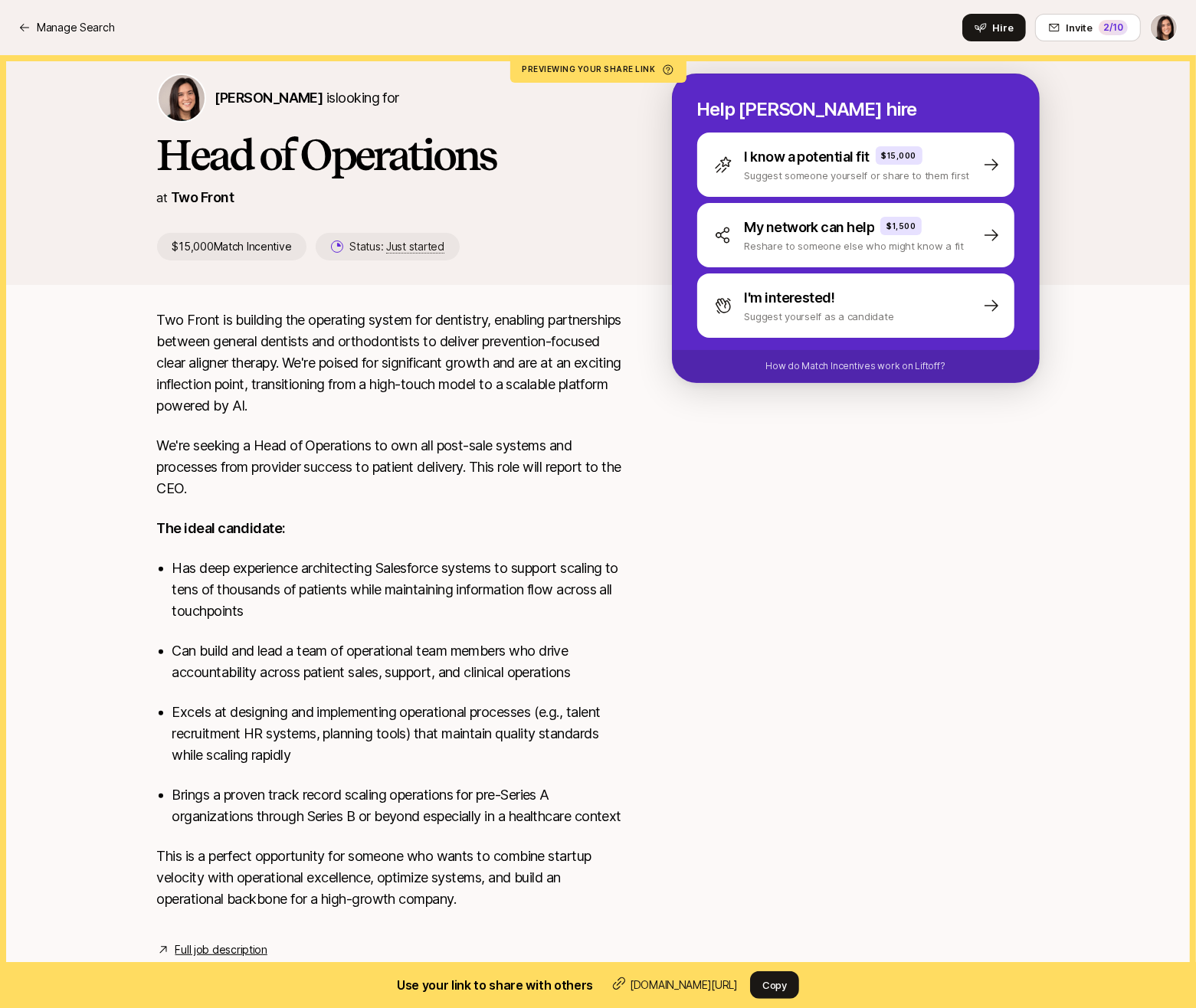
scroll to position [20, 0]
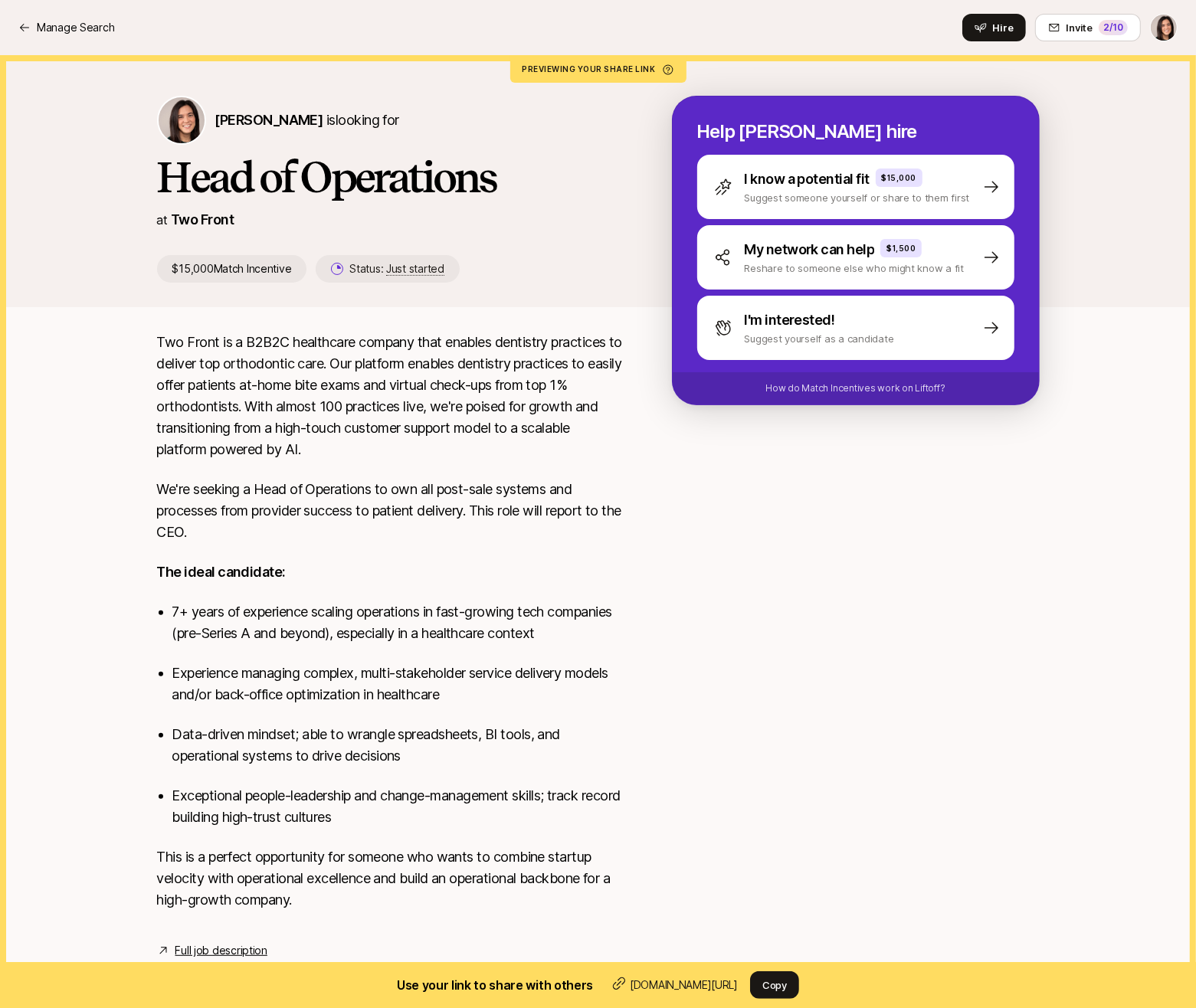
click at [67, 42] on nav "Manage Search Hire Invite 2 /10" at bounding box center [598, 27] width 1196 height 55
click at [67, 29] on p "Manage Search" at bounding box center [75, 27] width 78 height 18
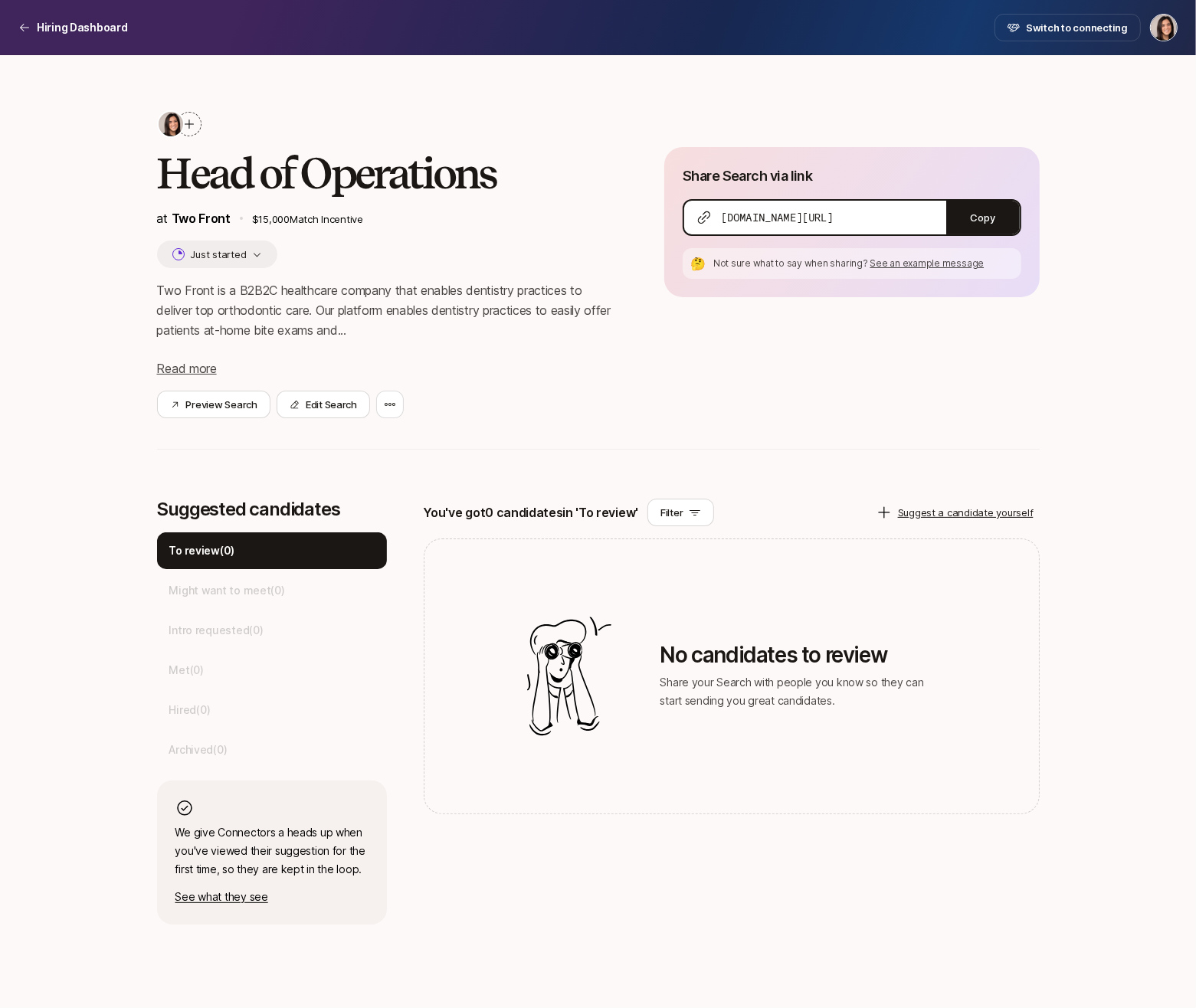
click at [187, 128] on icon at bounding box center [190, 125] width 13 height 13
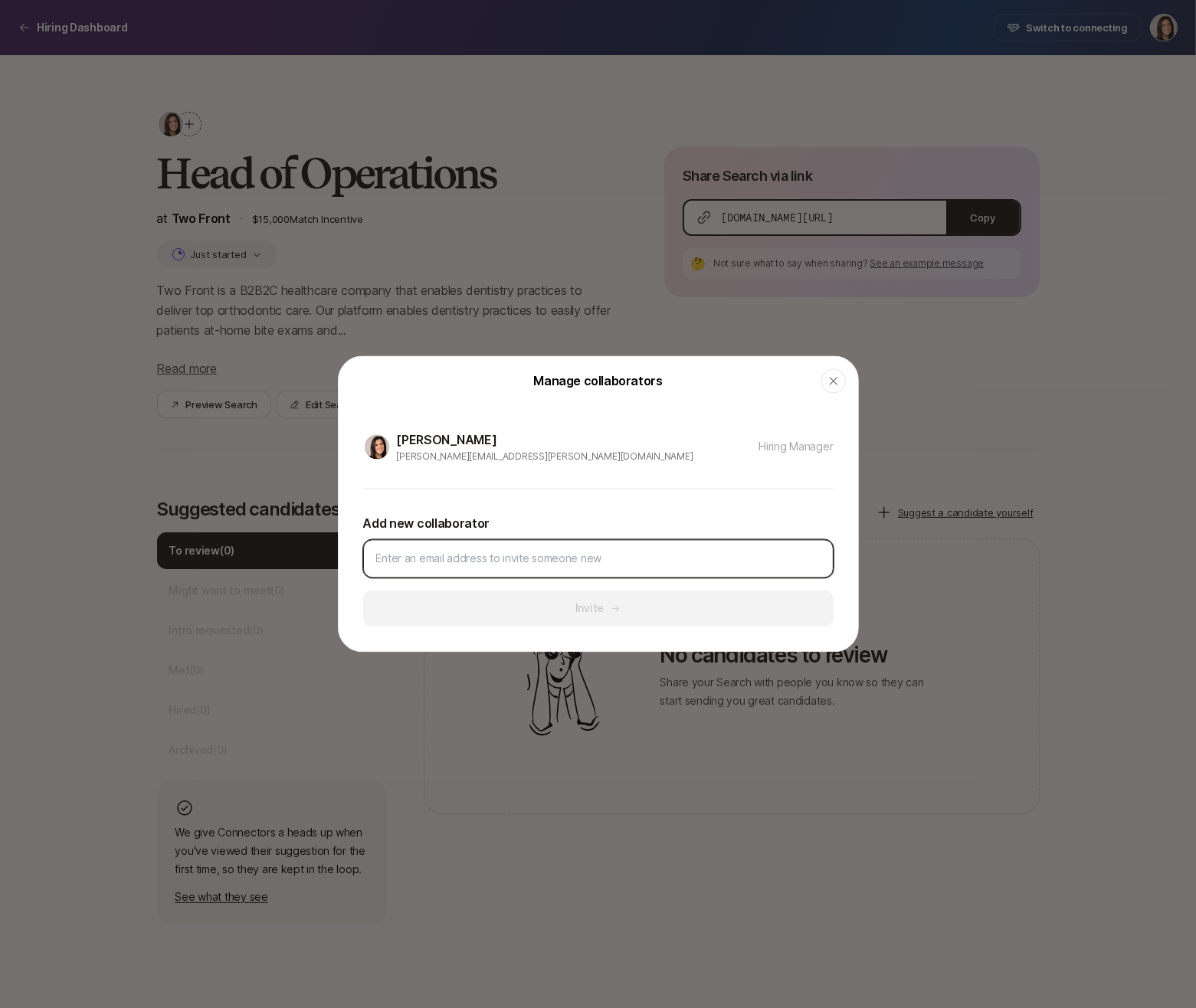
paste input "avinash.saraf42@gmail.com"
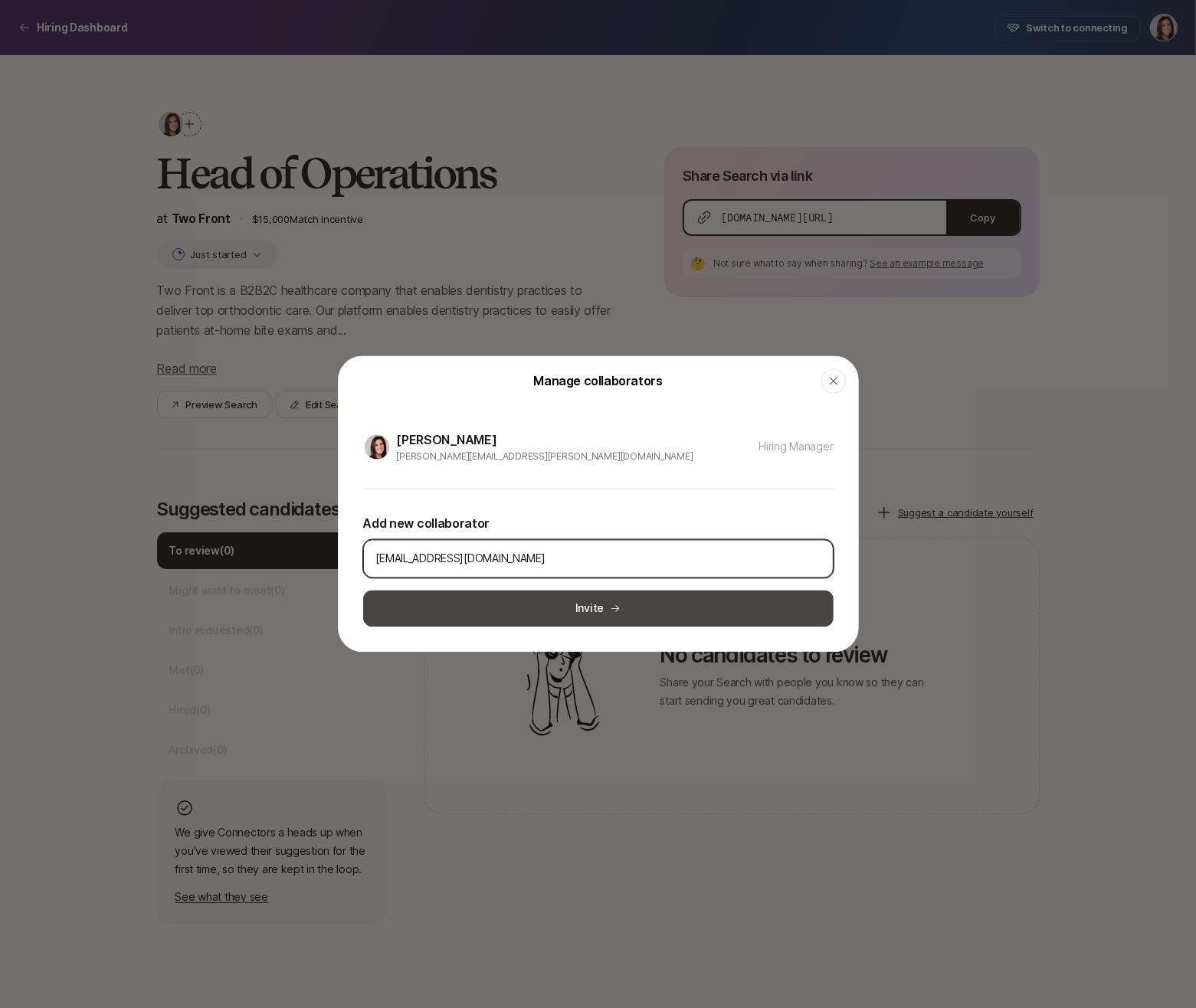
type input "avinash.saraf42@gmail.com"
click at [723, 611] on button "Invite" at bounding box center [598, 609] width 470 height 37
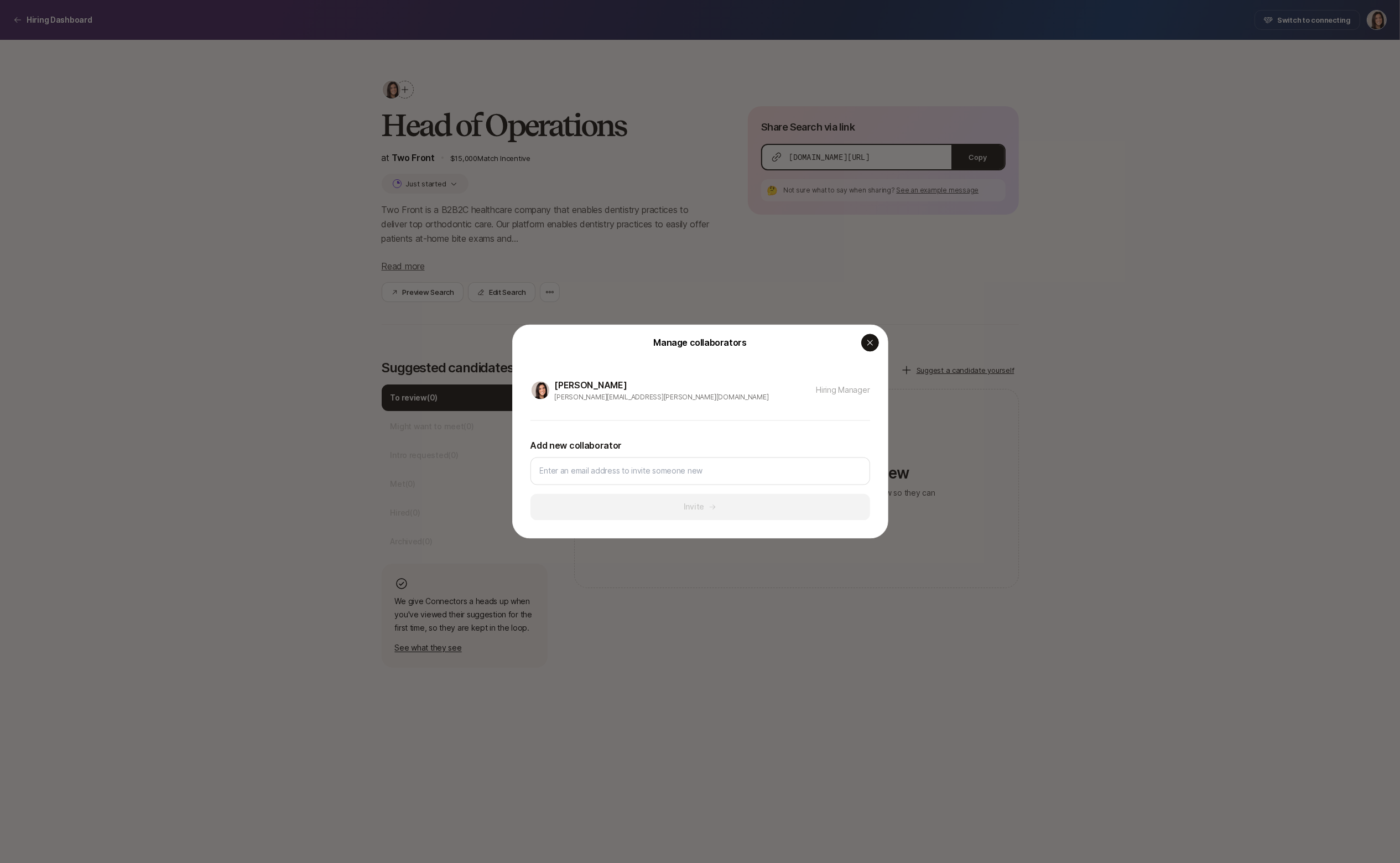
click at [863, 343] on icon "button" at bounding box center [871, 343] width 9 height 9
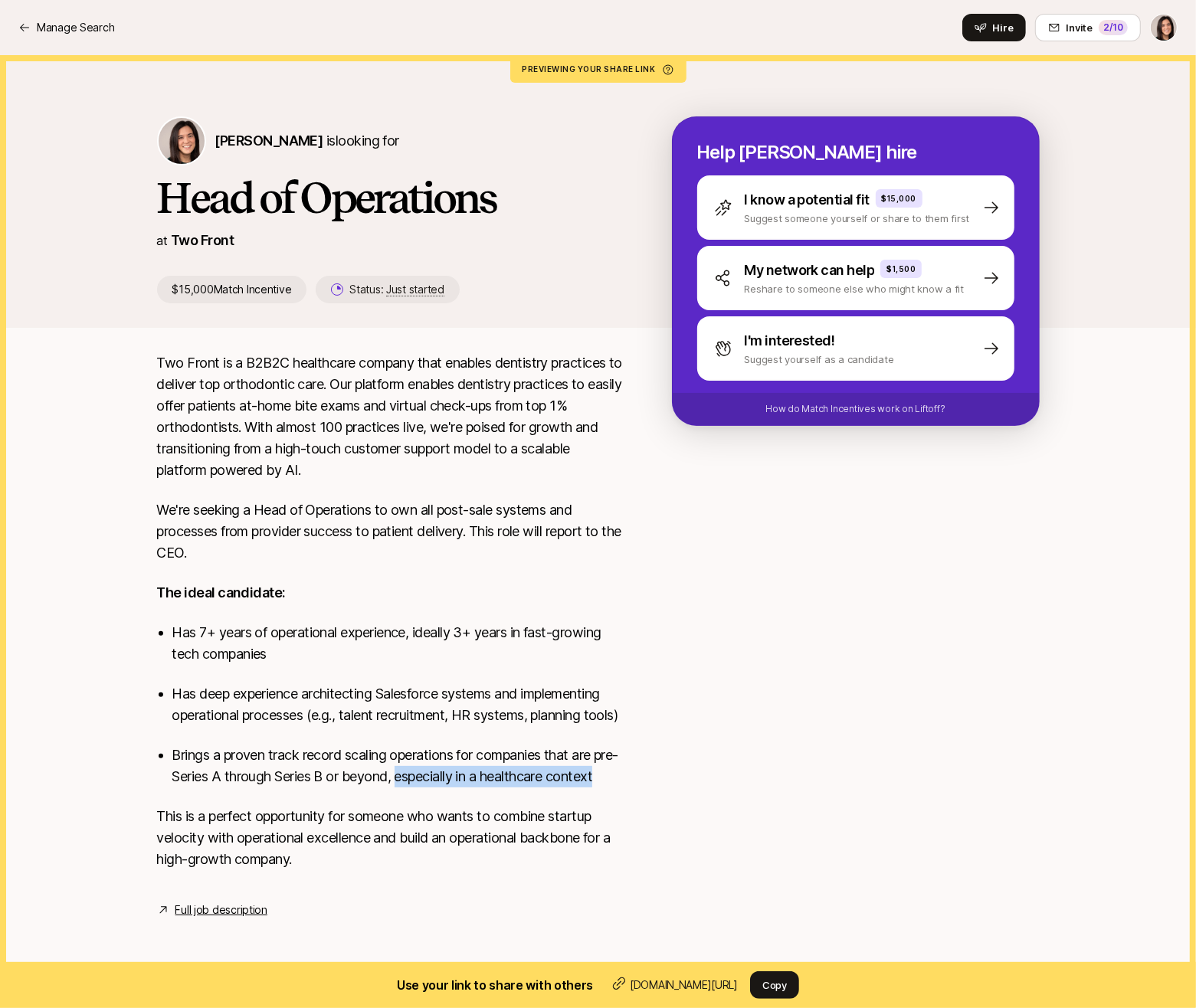
drag, startPoint x: 425, startPoint y: 799, endPoint x: 425, endPoint y: 814, distance: 15.0
click at [425, 787] on p "Brings a proven track record scaling operations for companies that are pre-Seri…" at bounding box center [397, 766] width 450 height 43
copy p "especially in a healthcare context"
click at [610, 787] on p "Brings a proven track record scaling operations for companies that are pre-Seri…" at bounding box center [397, 766] width 450 height 43
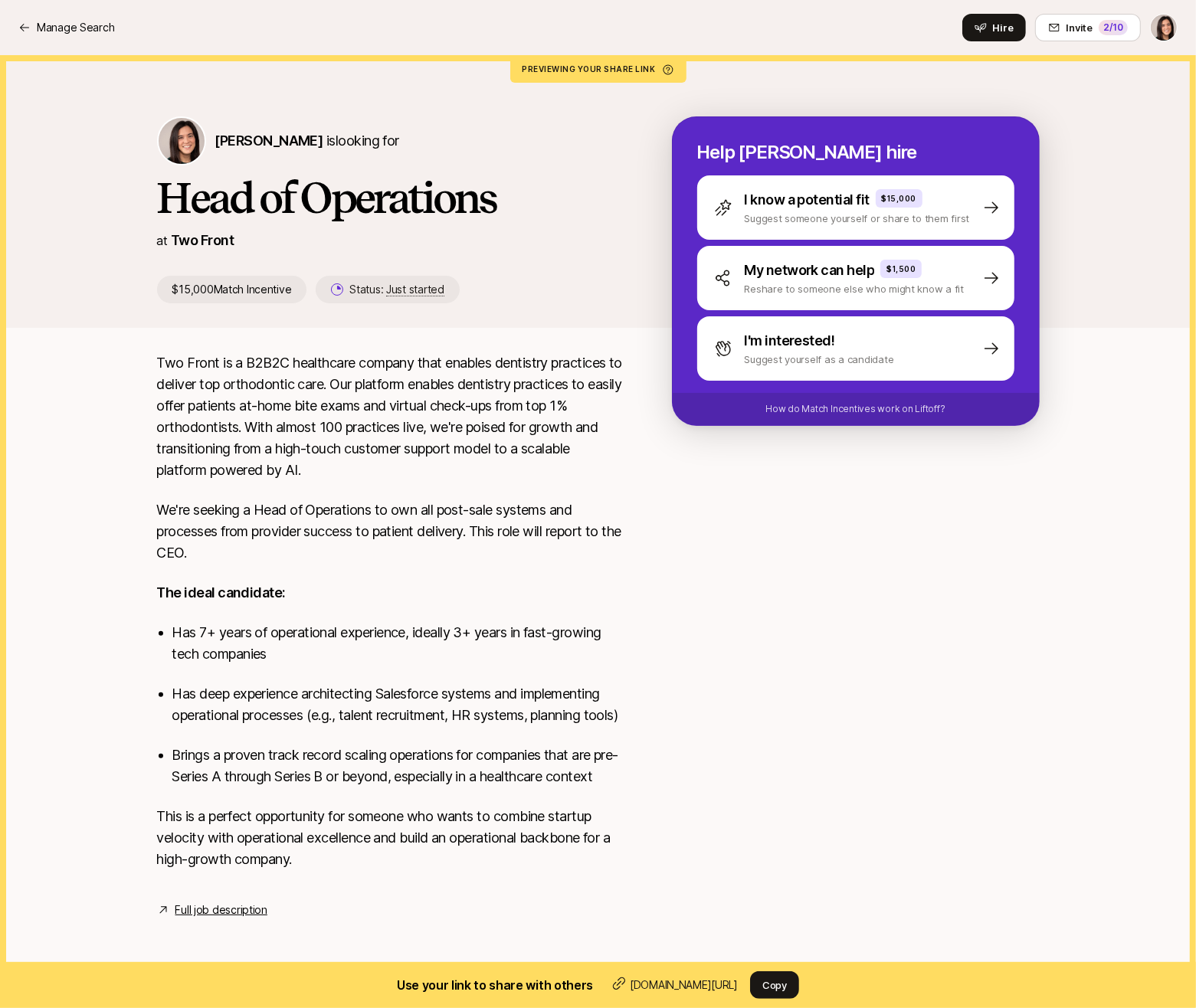
click at [229, 919] on link "Full job description" at bounding box center [221, 909] width 92 height 18
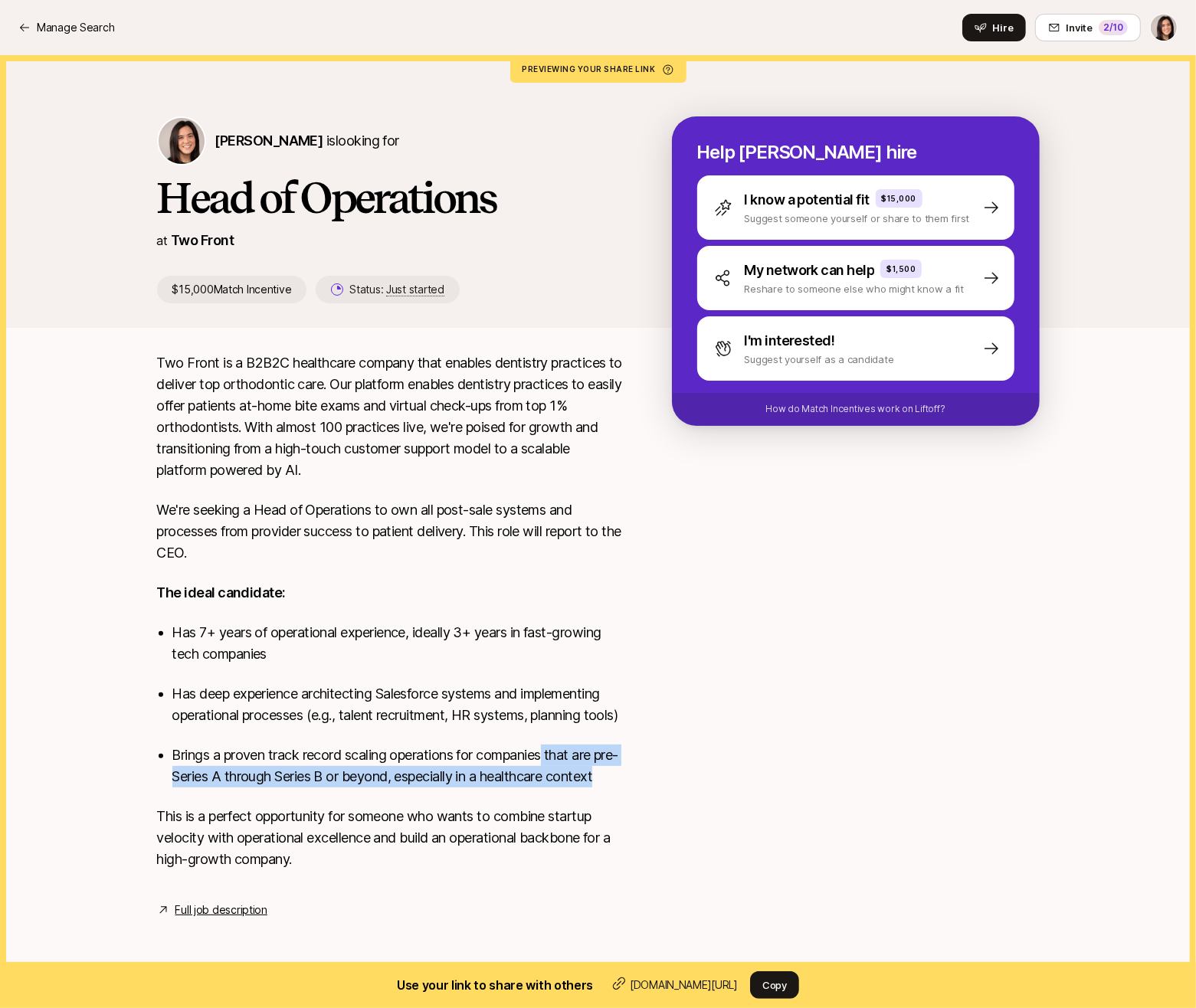
drag, startPoint x: 550, startPoint y: 771, endPoint x: 548, endPoint y: 807, distance: 36.1
click at [548, 787] on p "Brings a proven track record scaling operations for companies that are pre-Seri…" at bounding box center [397, 766] width 450 height 43
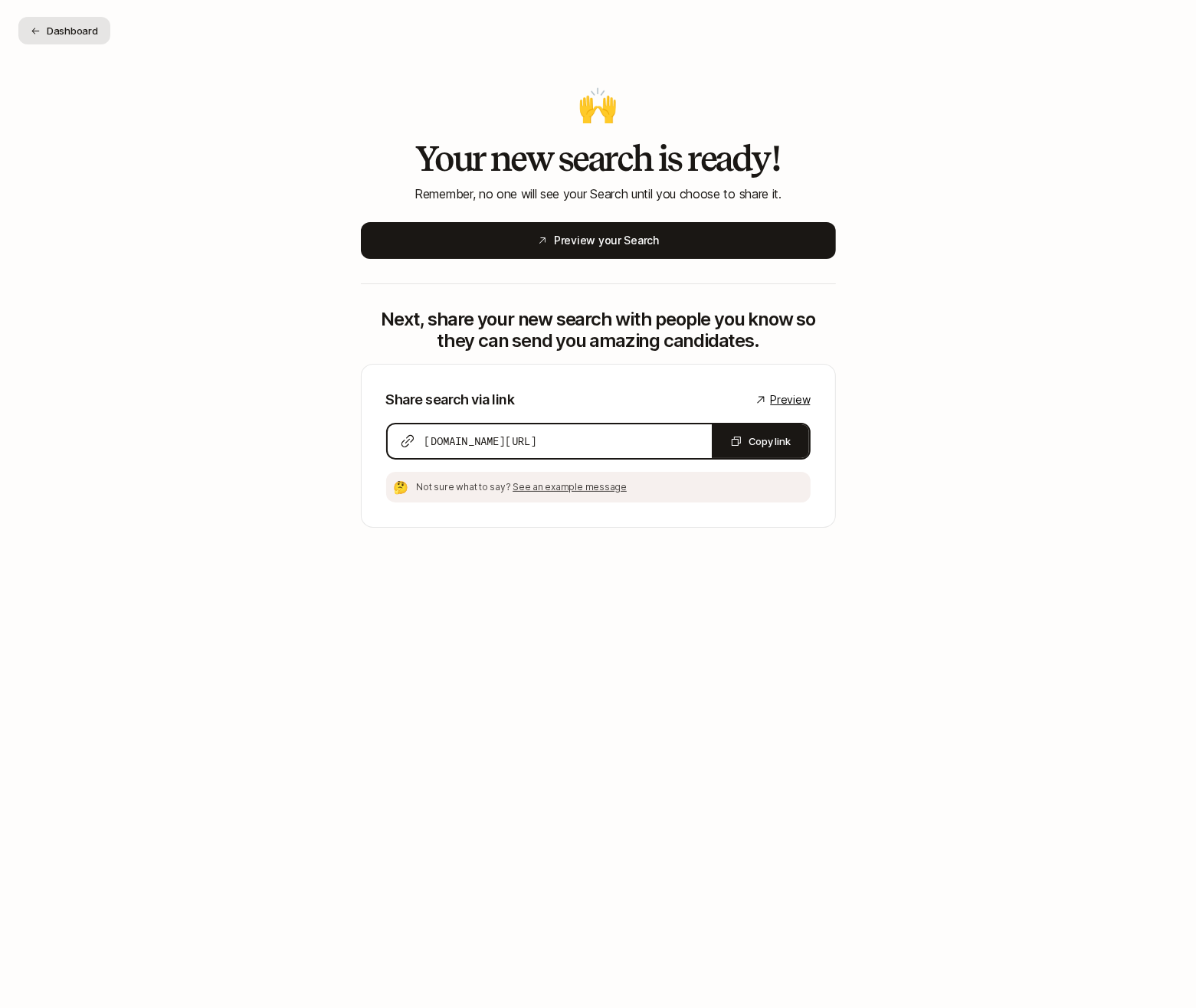
click at [73, 33] on button "Dashboard" at bounding box center [63, 31] width 92 height 27
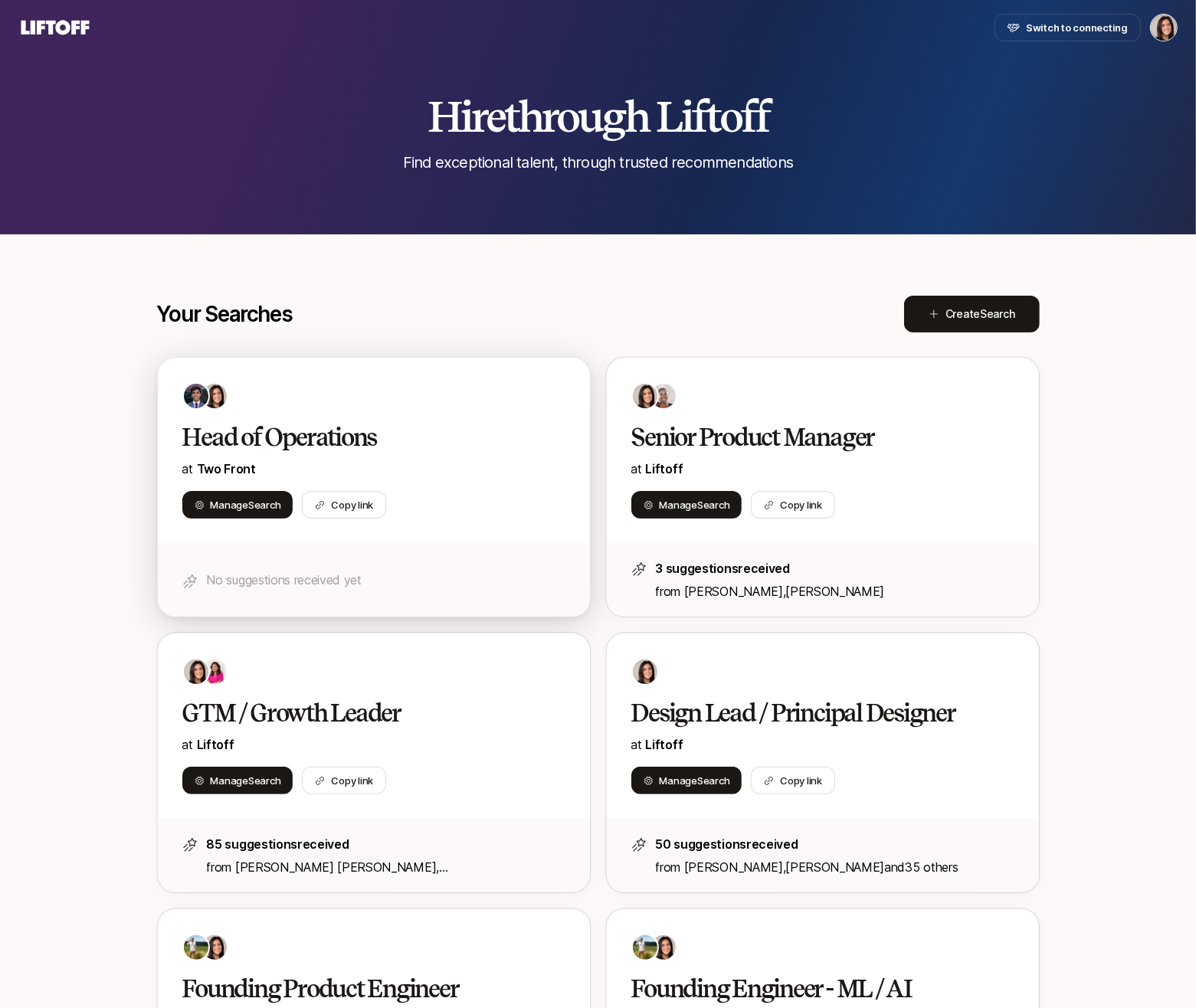
click at [325, 388] on div at bounding box center [374, 396] width 383 height 27
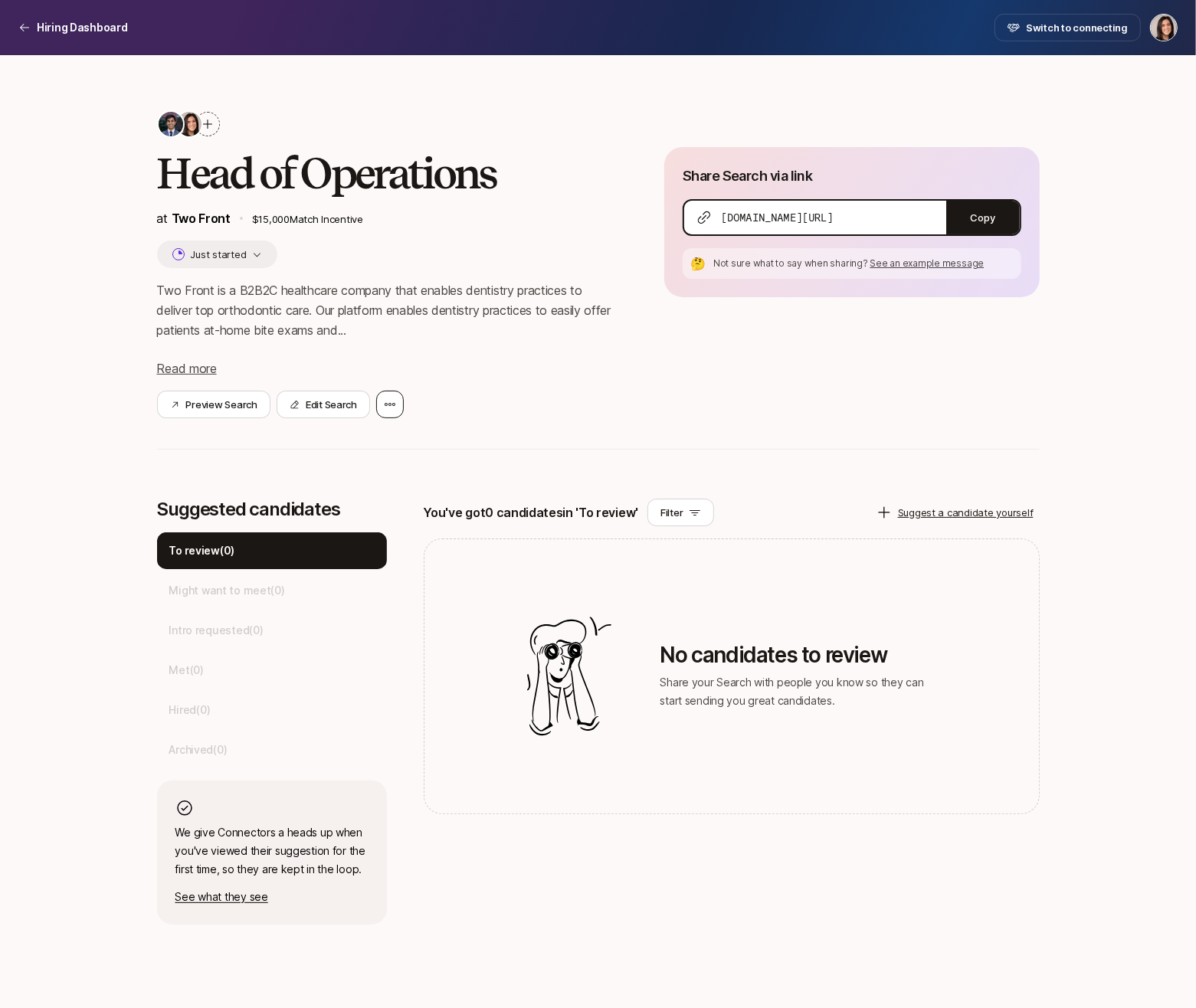
click at [376, 411] on div at bounding box center [389, 404] width 27 height 27
click at [339, 511] on div "Manage collaborators" at bounding box center [319, 531] width 168 height 43
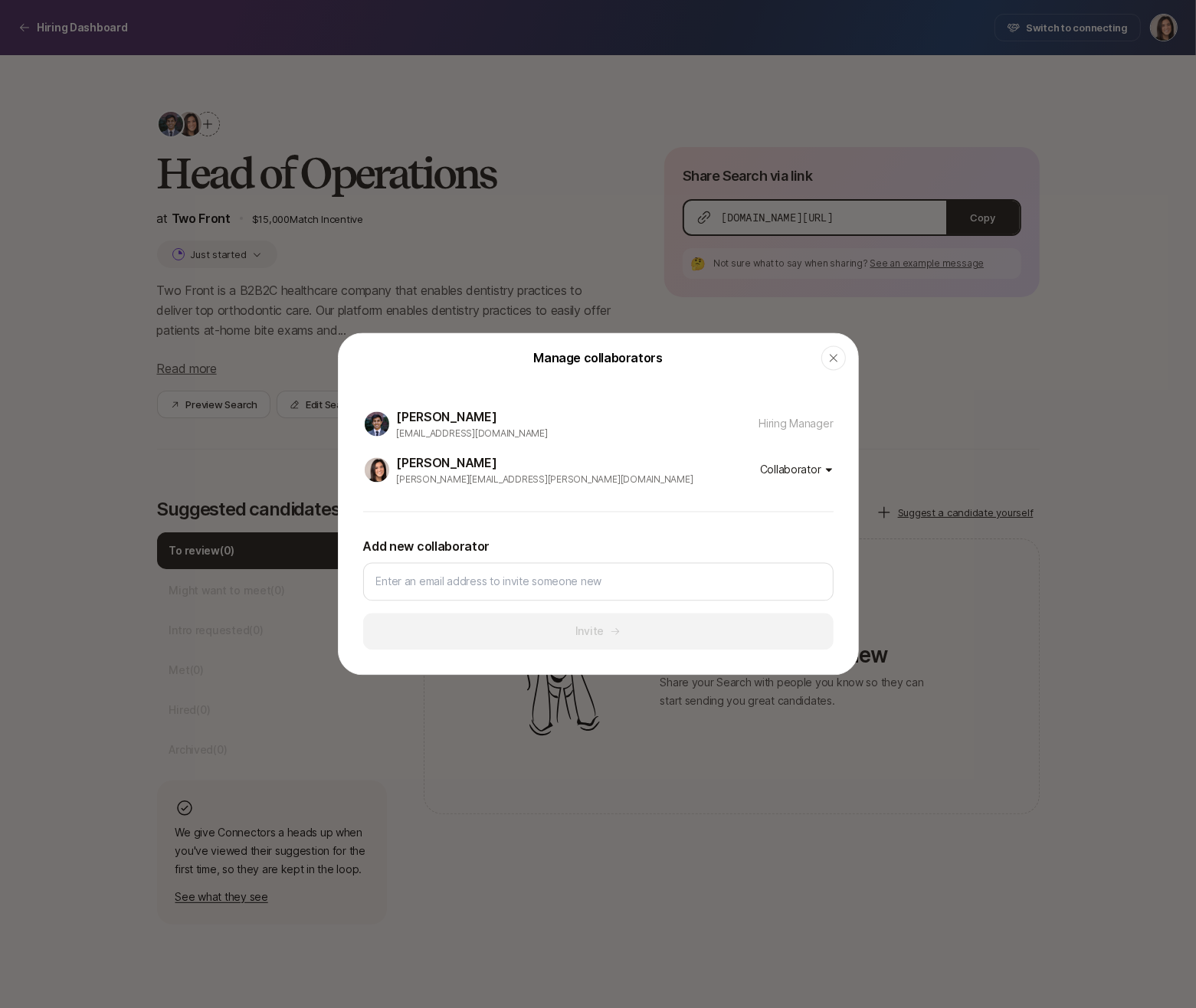
click at [821, 475] on body "Hiring Dashboard Hiring Dashboard Switch to connecting Head of Operations at Tw…" at bounding box center [598, 504] width 1196 height 1008
click at [770, 532] on div "Remove" at bounding box center [768, 533] width 133 height 27
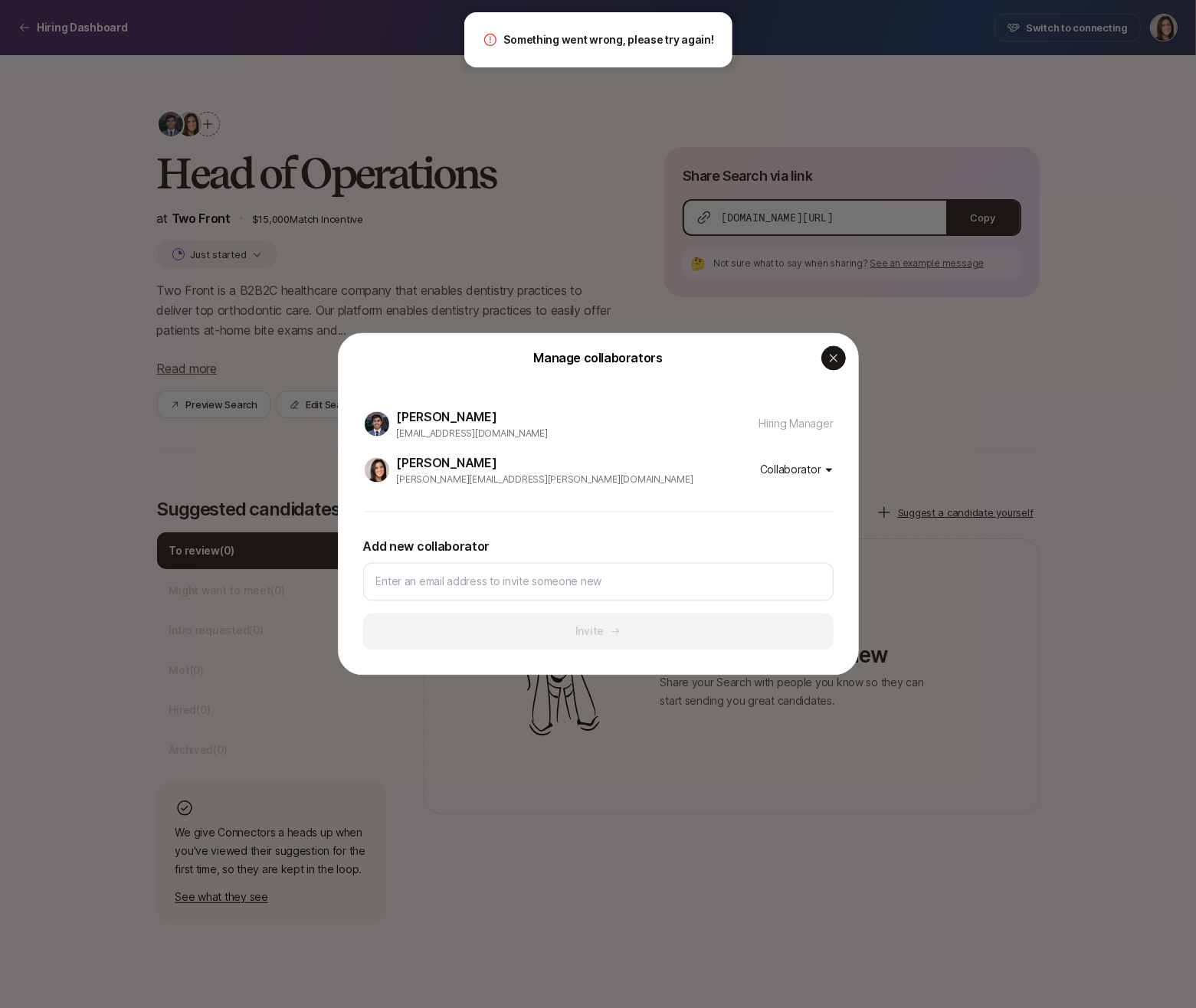
click at [830, 353] on icon "button" at bounding box center [833, 359] width 13 height 13
